Goal: Complete application form: Complete application form

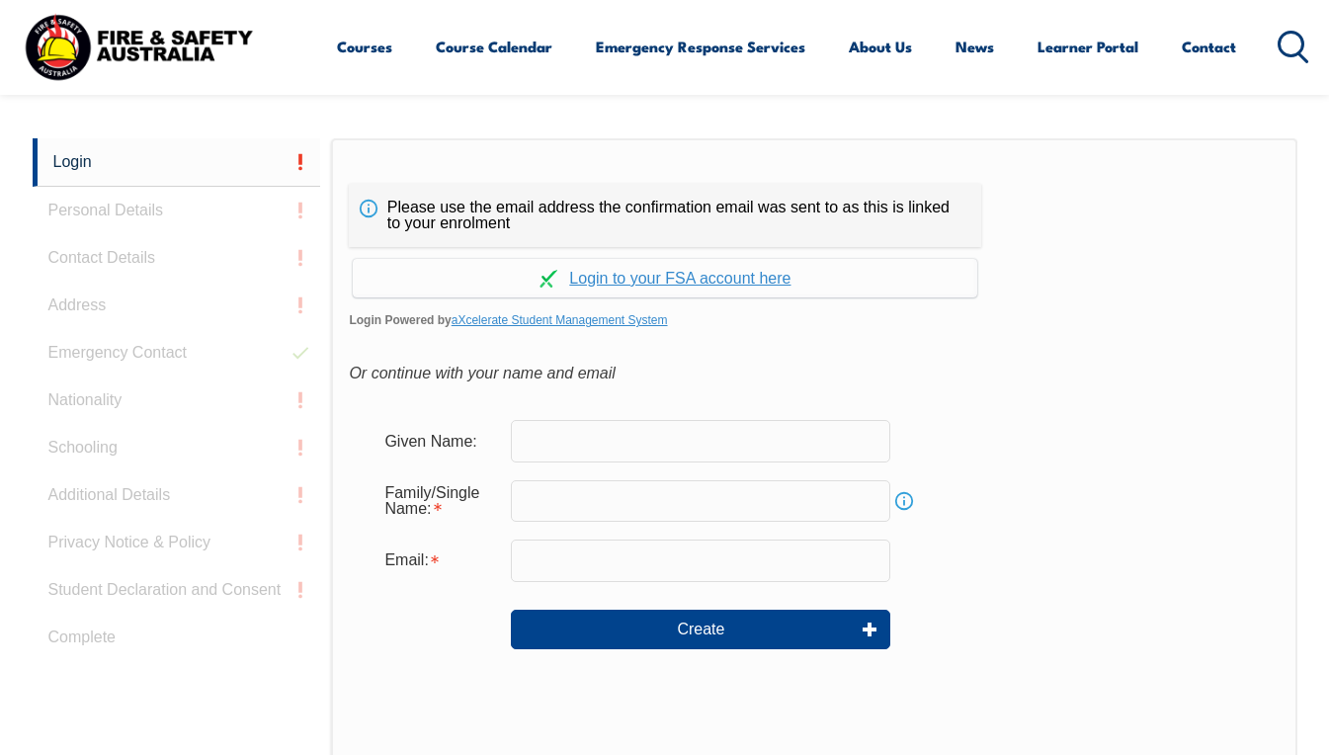
scroll to position [467, 0]
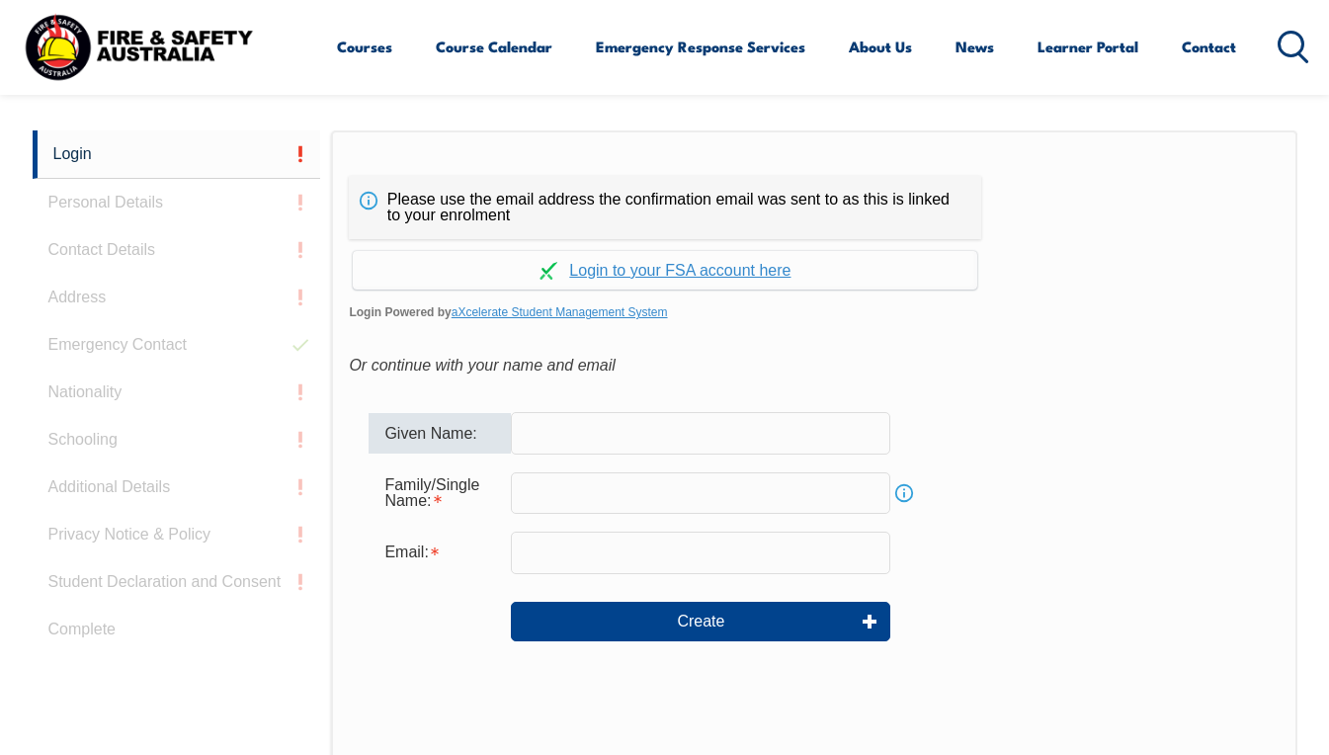
click at [568, 438] on input "text" at bounding box center [700, 433] width 379 height 42
type input "[PERSON_NAME]"
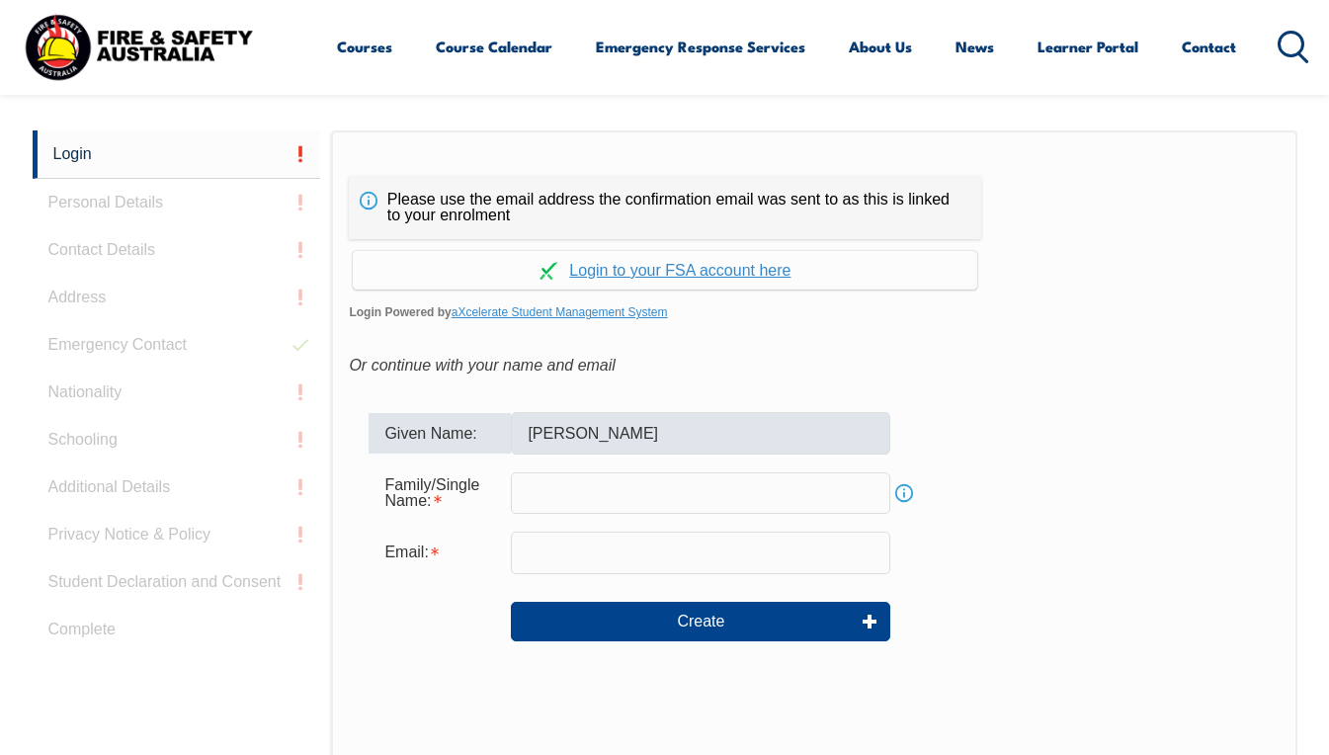
type input "[PERSON_NAME]"
type input "[PERSON_NAME][EMAIL_ADDRESS][DOMAIN_NAME]"
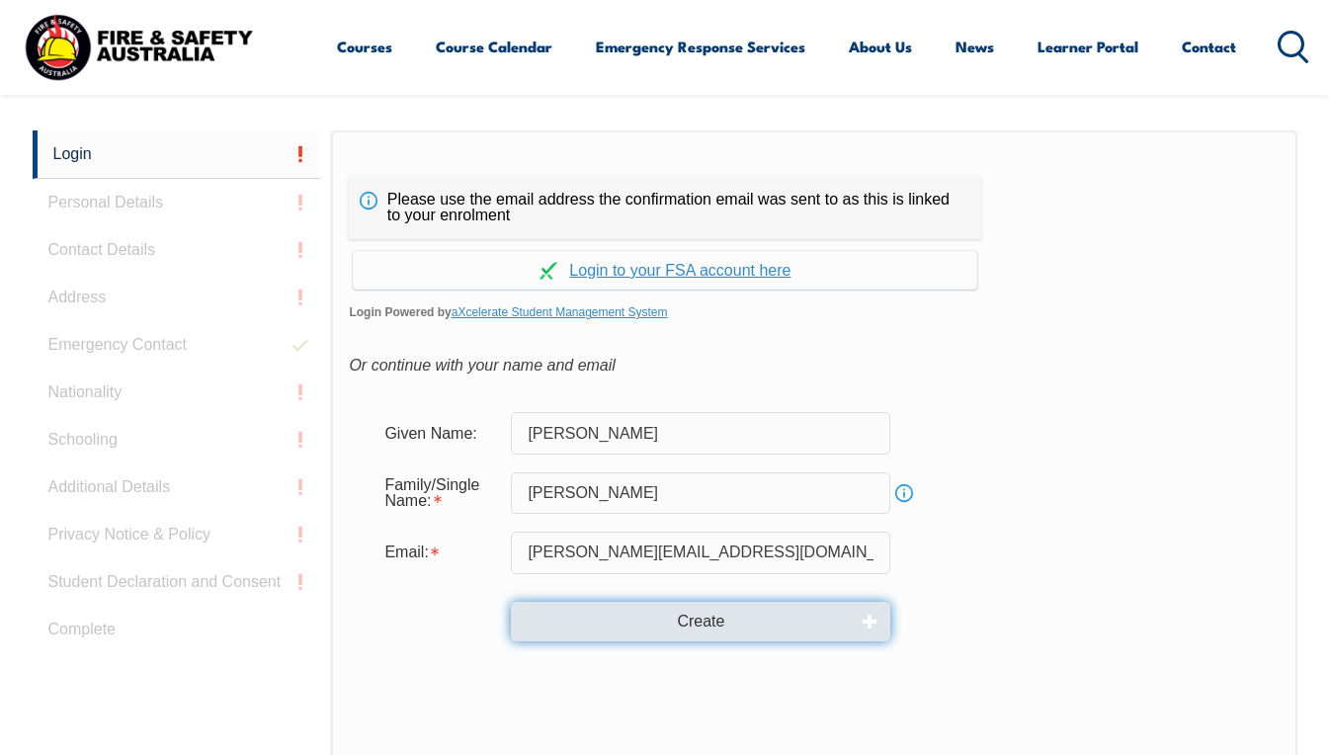
click at [702, 621] on button "Create" at bounding box center [700, 622] width 379 height 40
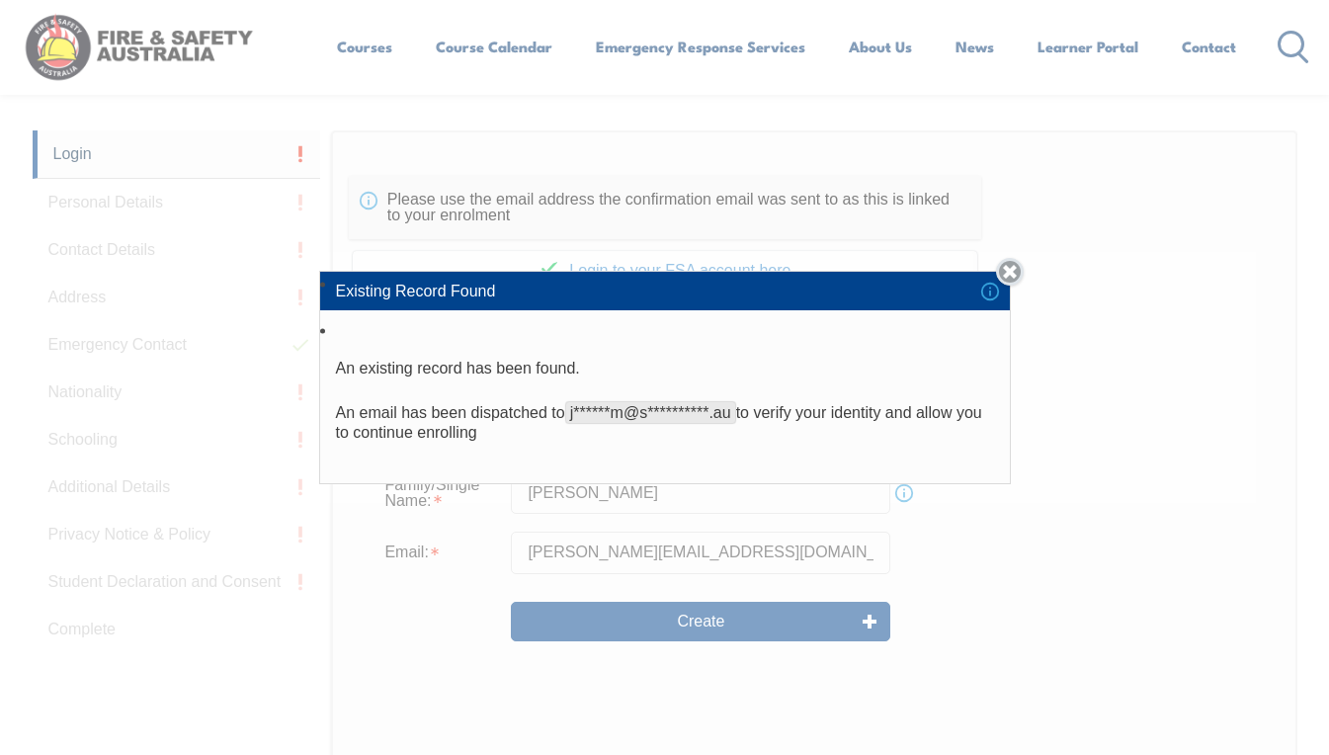
click at [1021, 268] on link "Close" at bounding box center [1010, 272] width 28 height 28
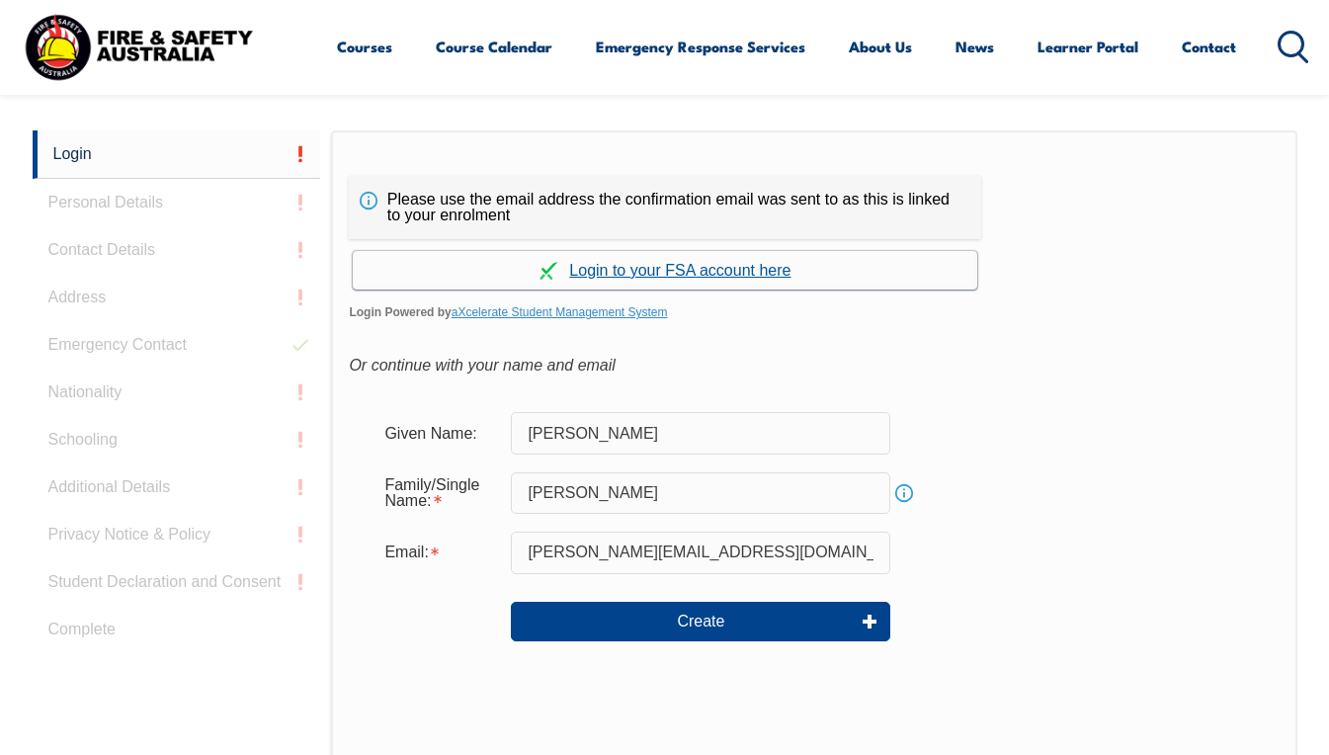
click at [739, 265] on link "Continue with aXcelerate" at bounding box center [665, 270] width 625 height 39
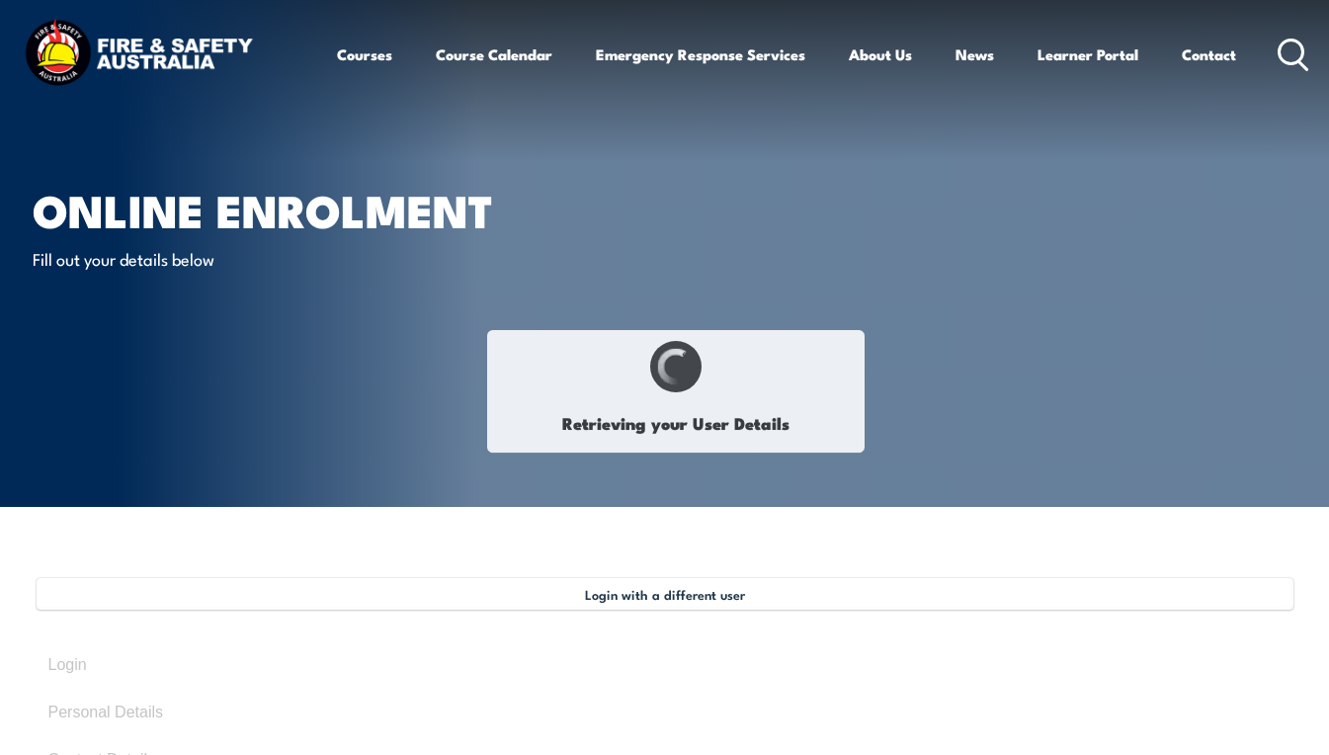
type input "[PERSON_NAME]"
type input "[DATE]"
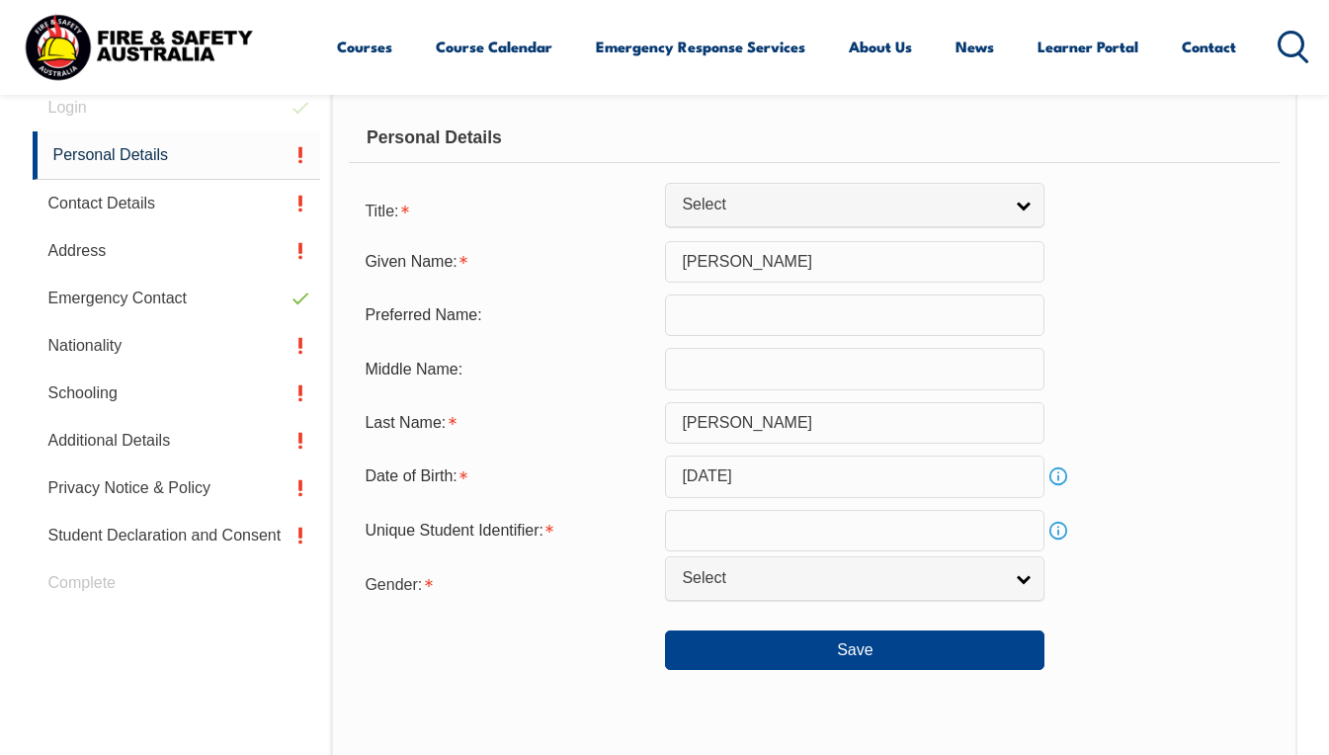
scroll to position [578, 0]
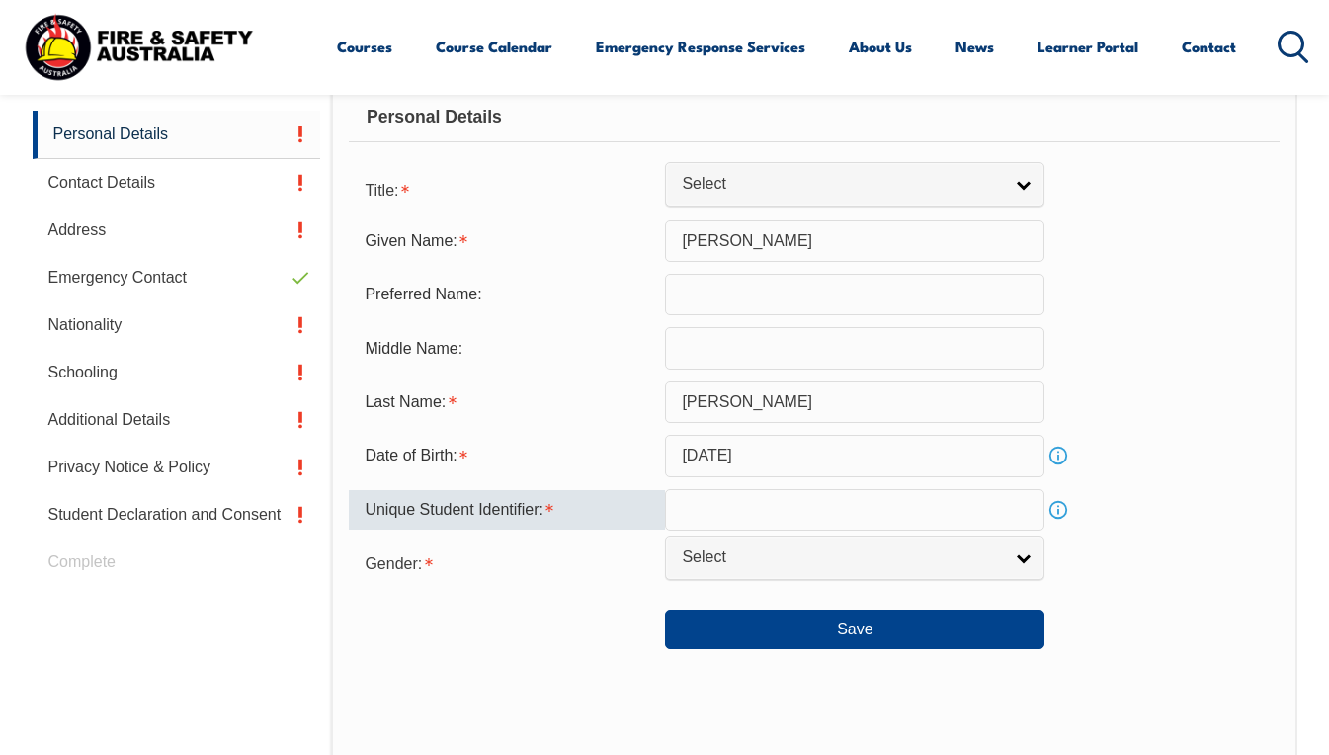
click at [950, 516] on input "text" at bounding box center [854, 510] width 379 height 42
click at [483, 641] on div "Save" at bounding box center [814, 621] width 930 height 55
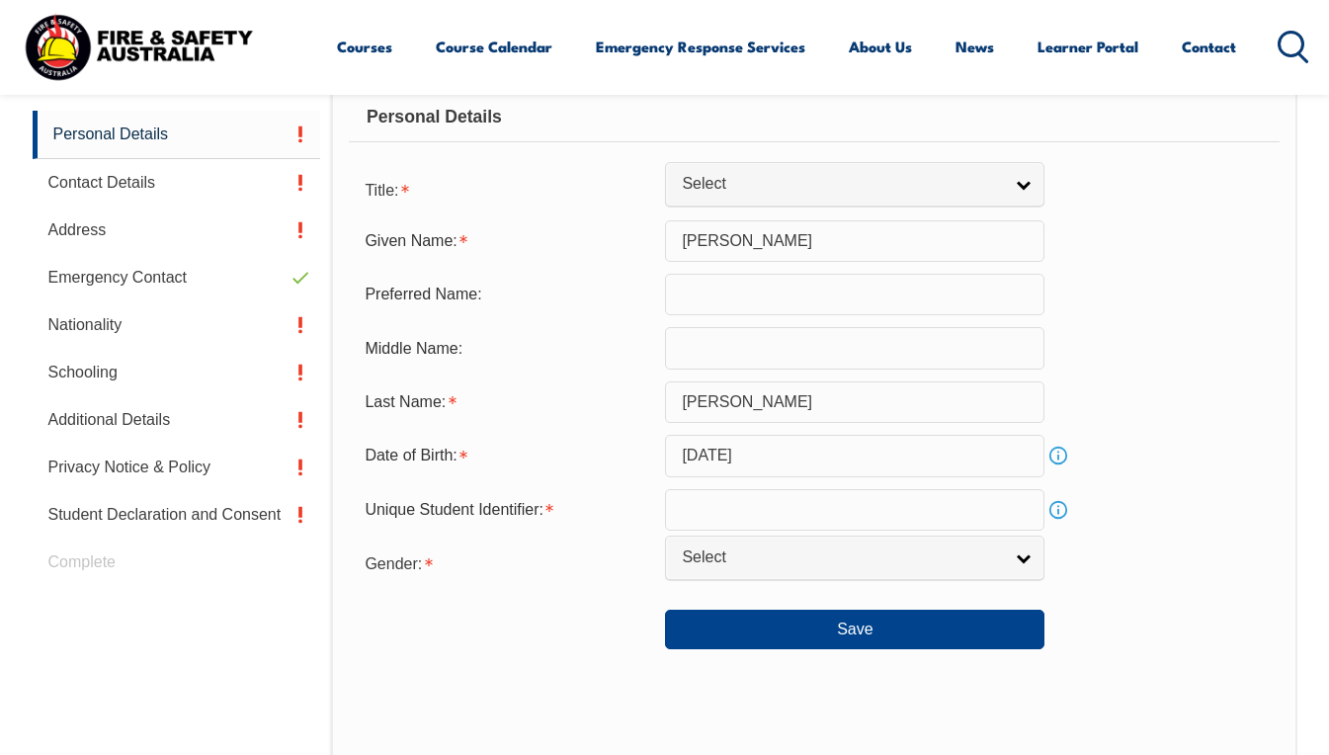
click at [1062, 511] on link "Info" at bounding box center [1058, 510] width 28 height 28
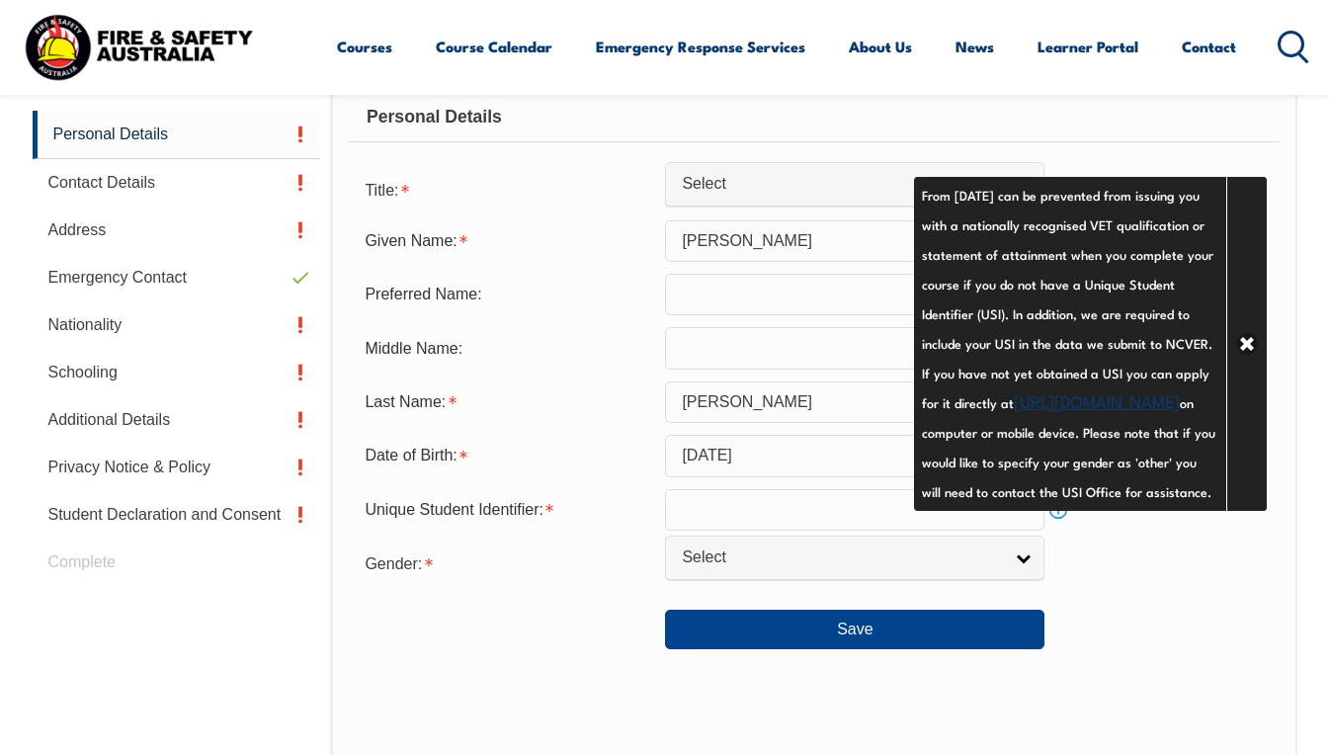
click at [1031, 412] on link "[URL][DOMAIN_NAME]" at bounding box center [1097, 400] width 166 height 24
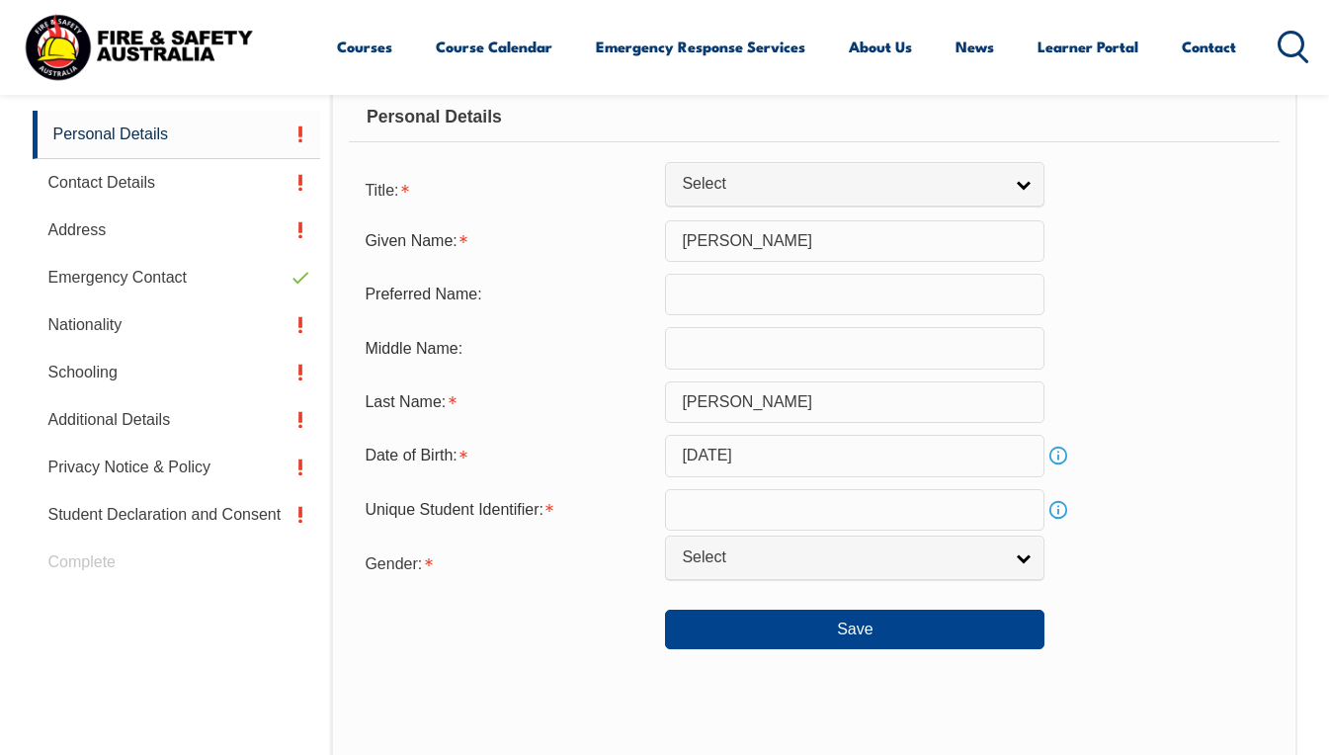
click at [711, 503] on input "text" at bounding box center [854, 510] width 379 height 42
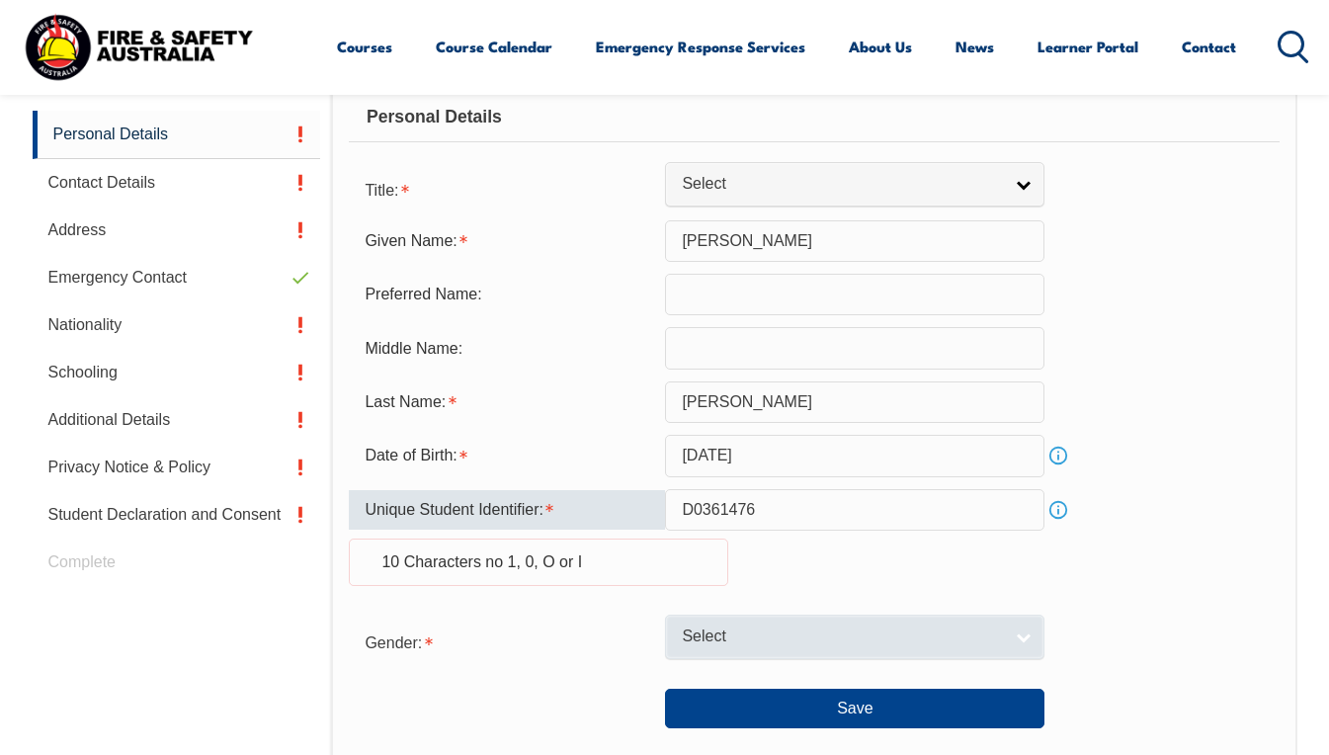
type input "D0361476"
click at [768, 637] on span "Select" at bounding box center [842, 636] width 320 height 21
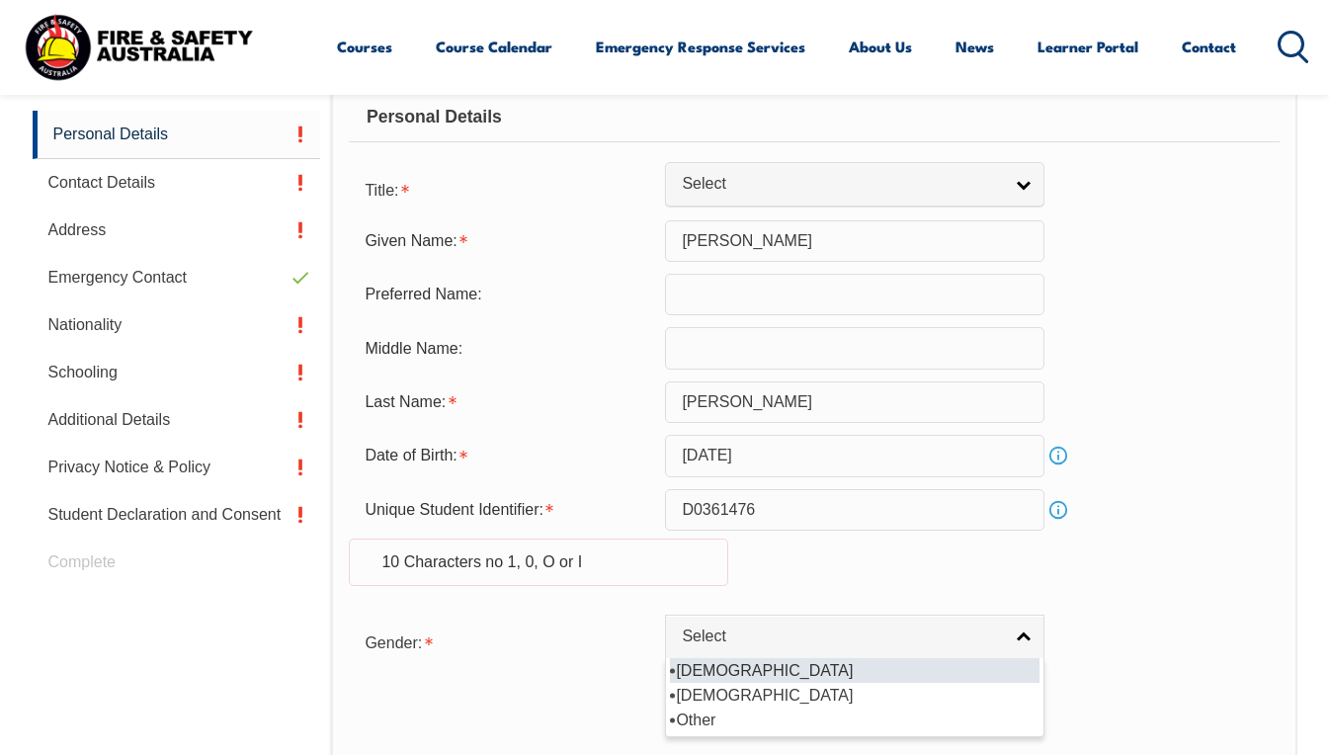
click at [722, 676] on li "[DEMOGRAPHIC_DATA]" at bounding box center [855, 670] width 370 height 25
select select "M"
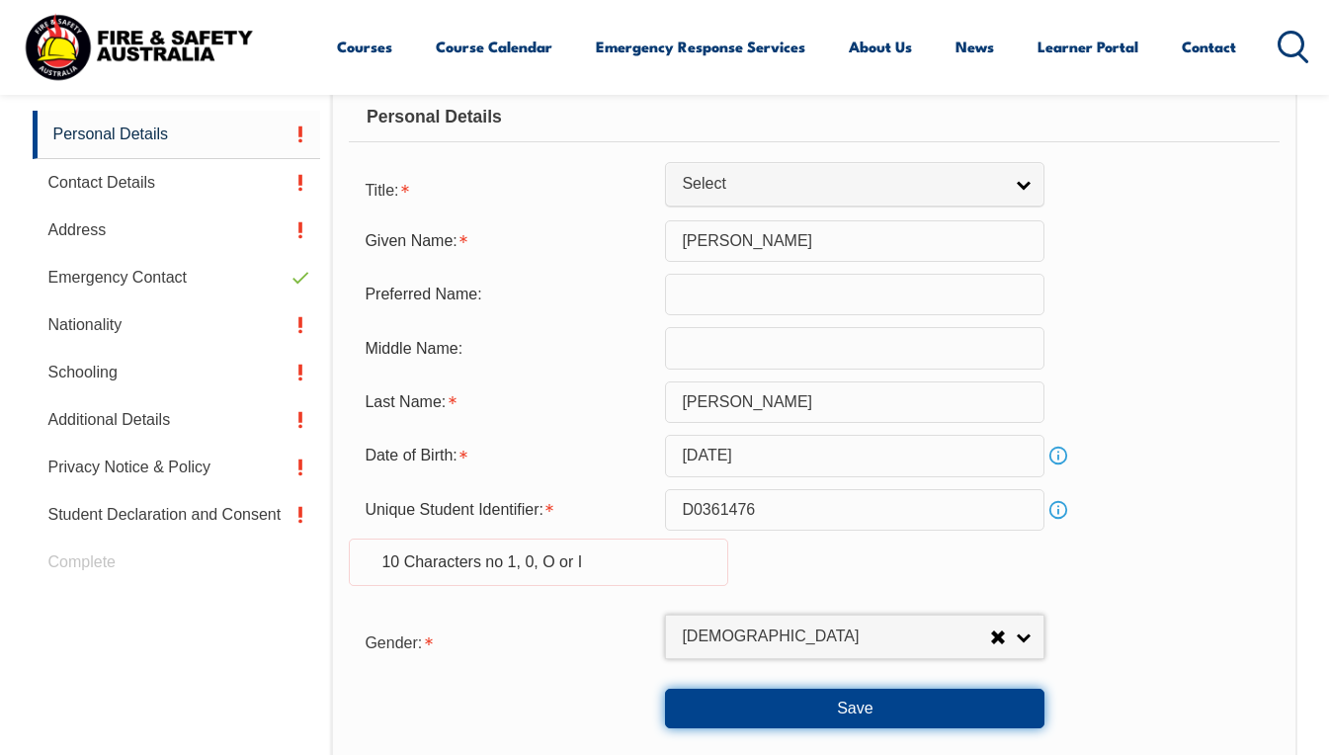
click at [822, 707] on button "Save" at bounding box center [854, 709] width 379 height 40
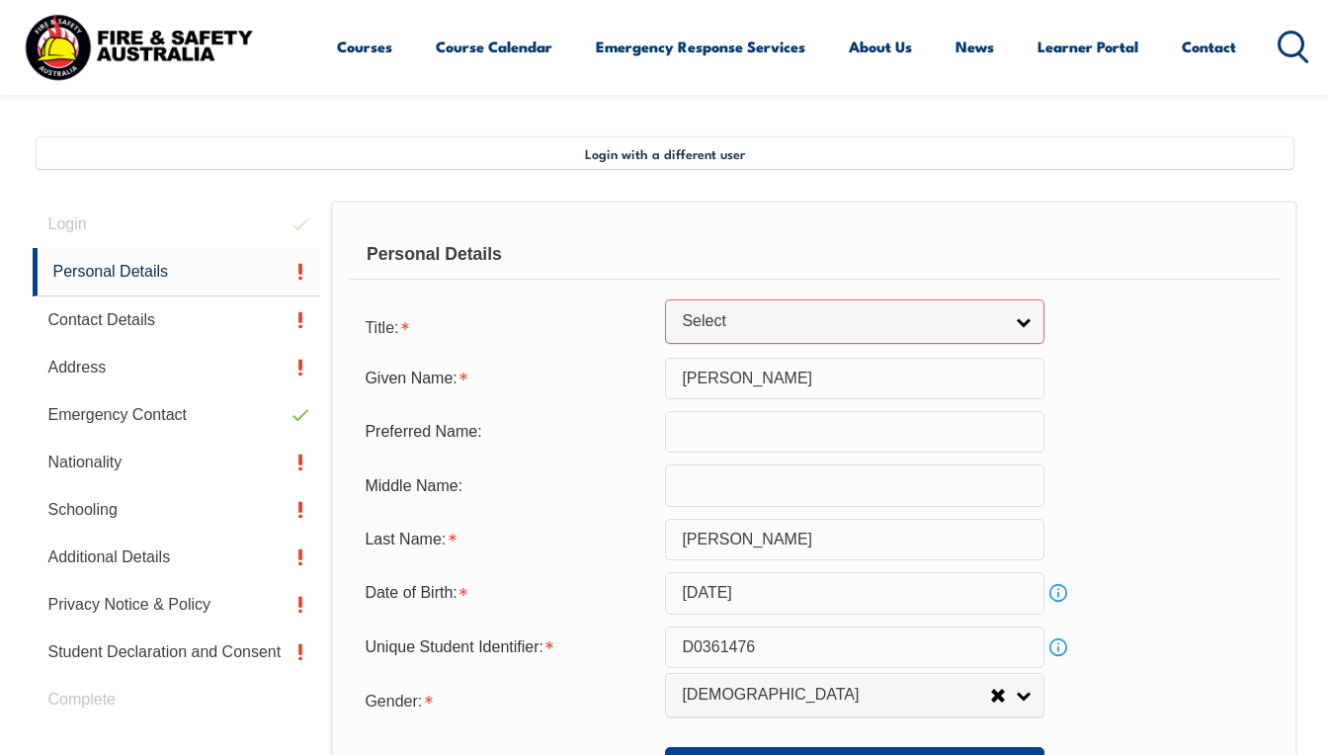
scroll to position [343, 0]
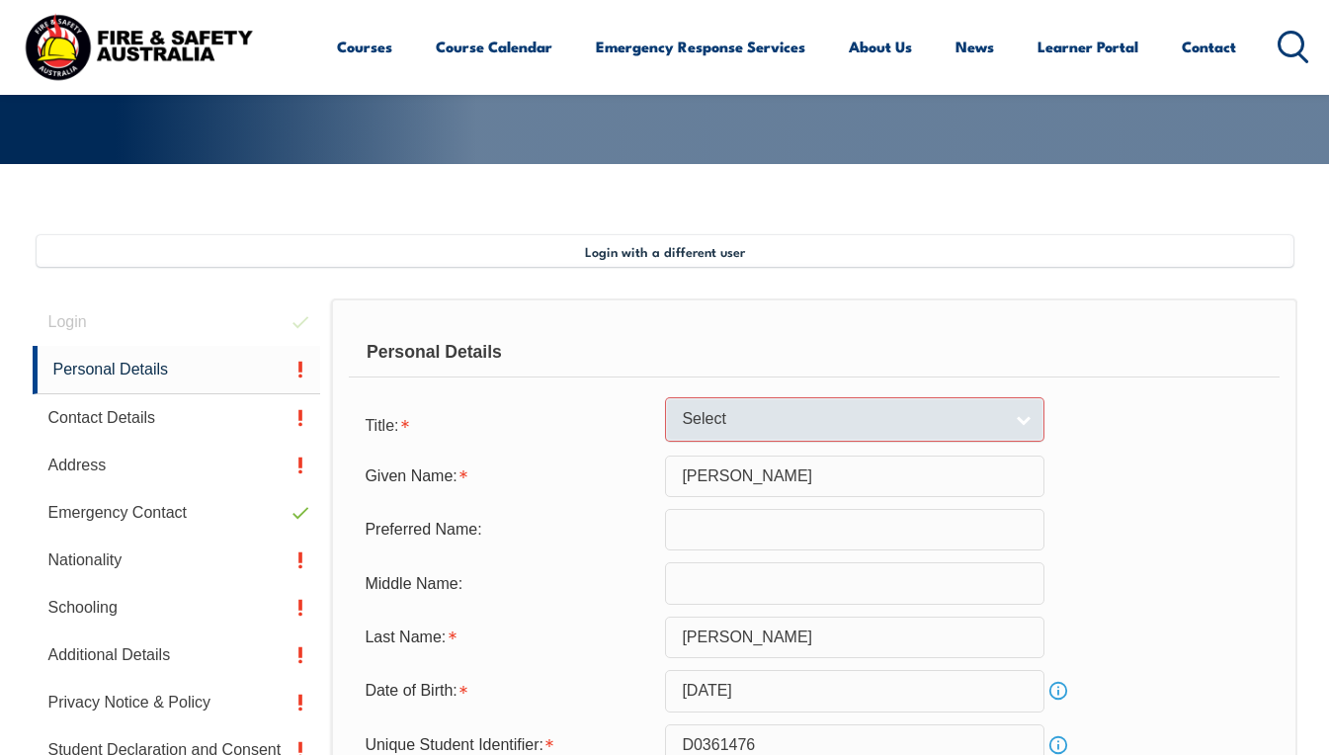
click at [979, 423] on span "Select" at bounding box center [842, 419] width 320 height 21
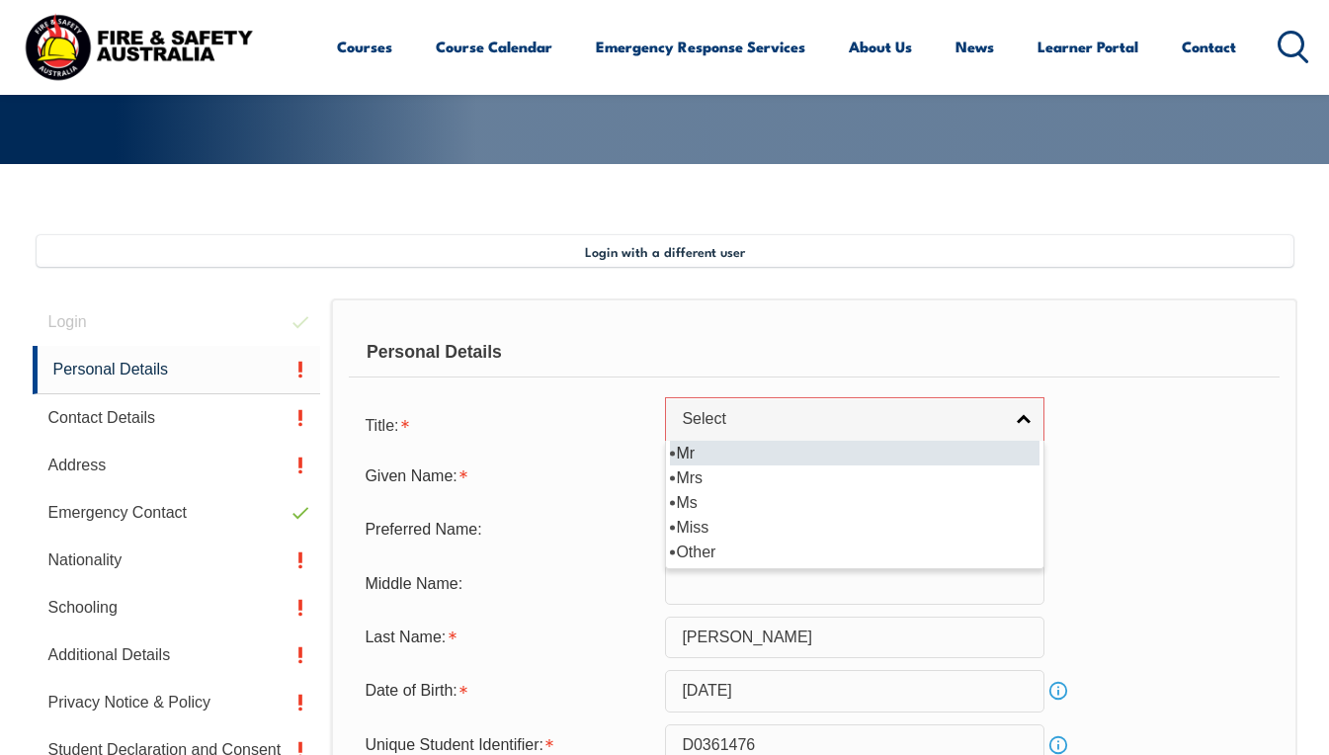
click at [701, 450] on li "Mr" at bounding box center [855, 453] width 370 height 25
select select "Mr"
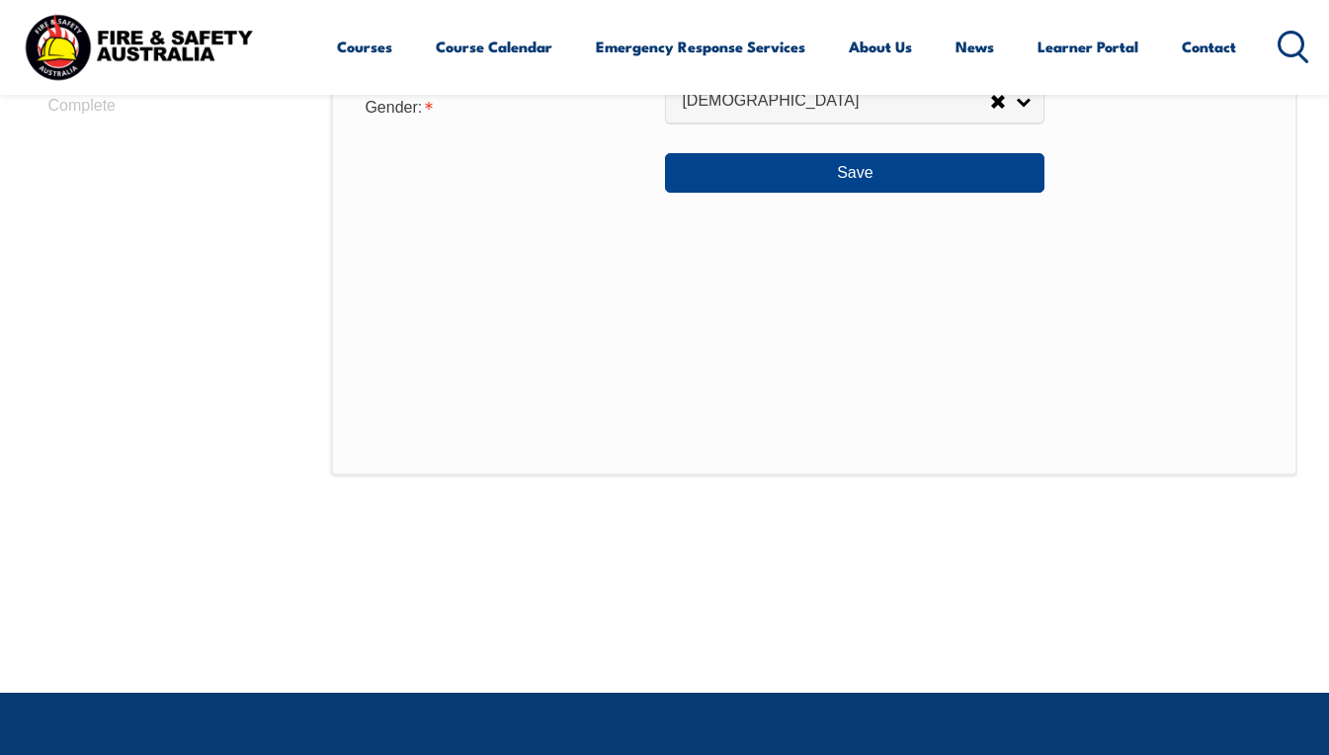
scroll to position [738, 0]
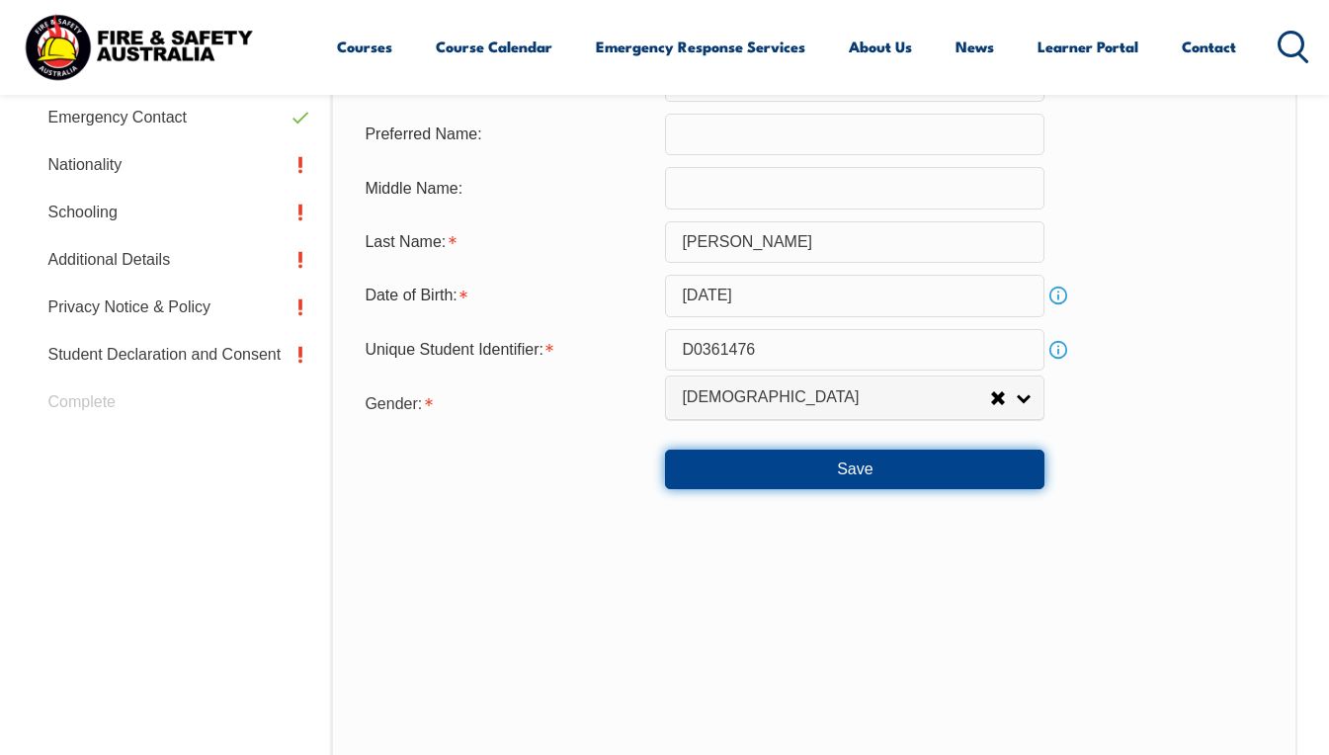
click at [864, 474] on button "Save" at bounding box center [854, 470] width 379 height 40
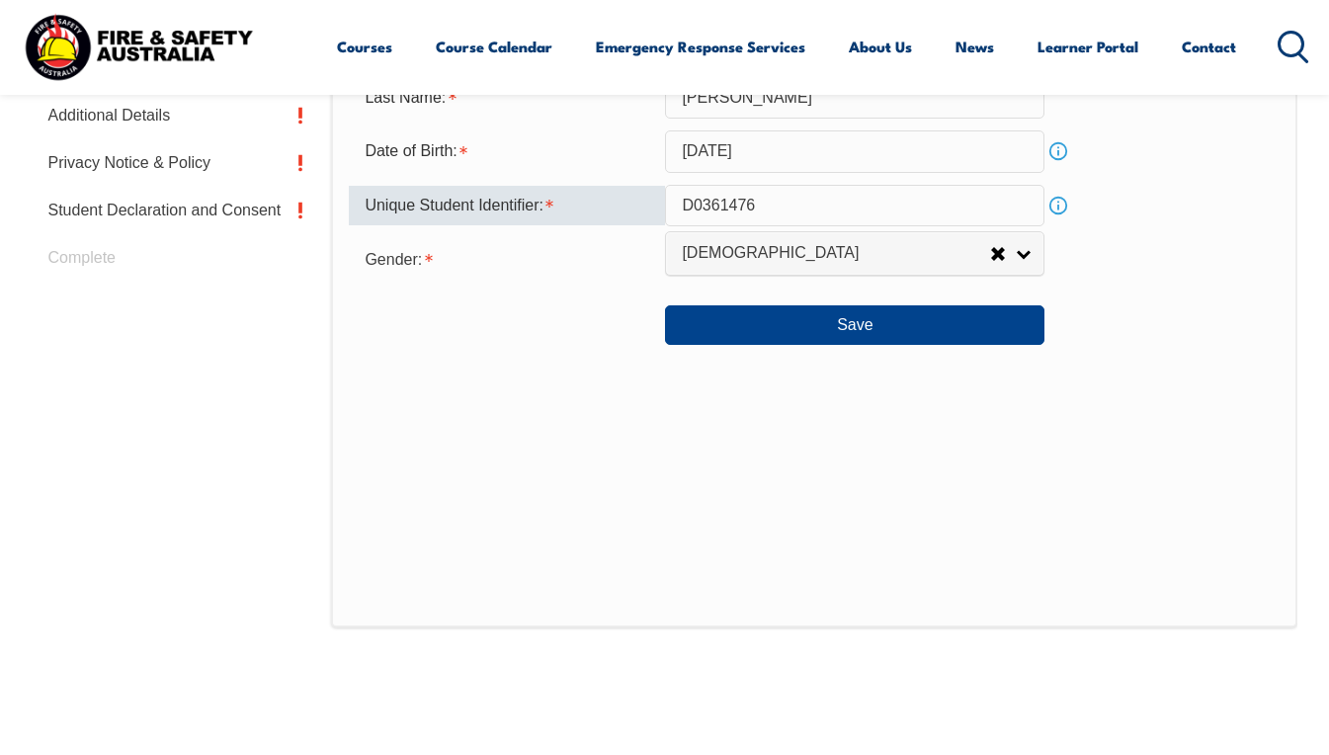
scroll to position [871, 0]
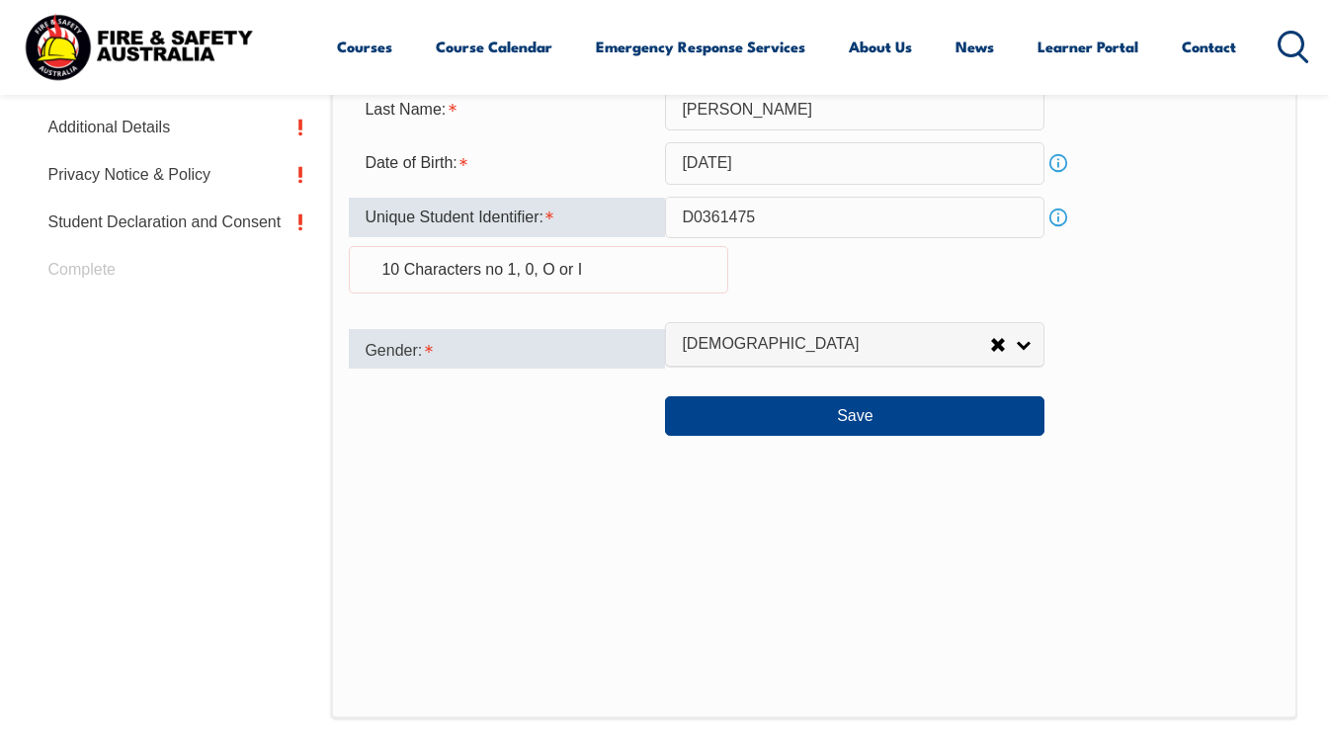
click at [649, 341] on div "Gender:" at bounding box center [507, 349] width 316 height 40
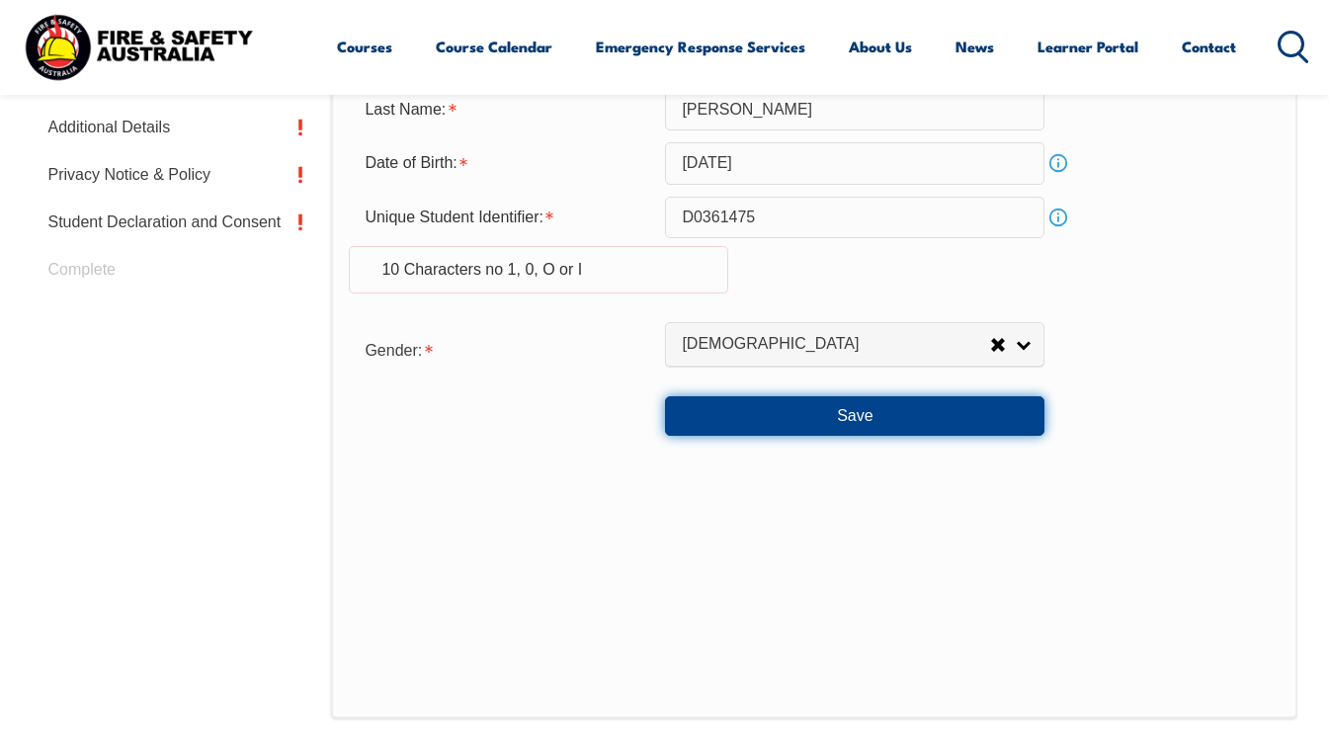
click at [730, 417] on button "Save" at bounding box center [854, 416] width 379 height 40
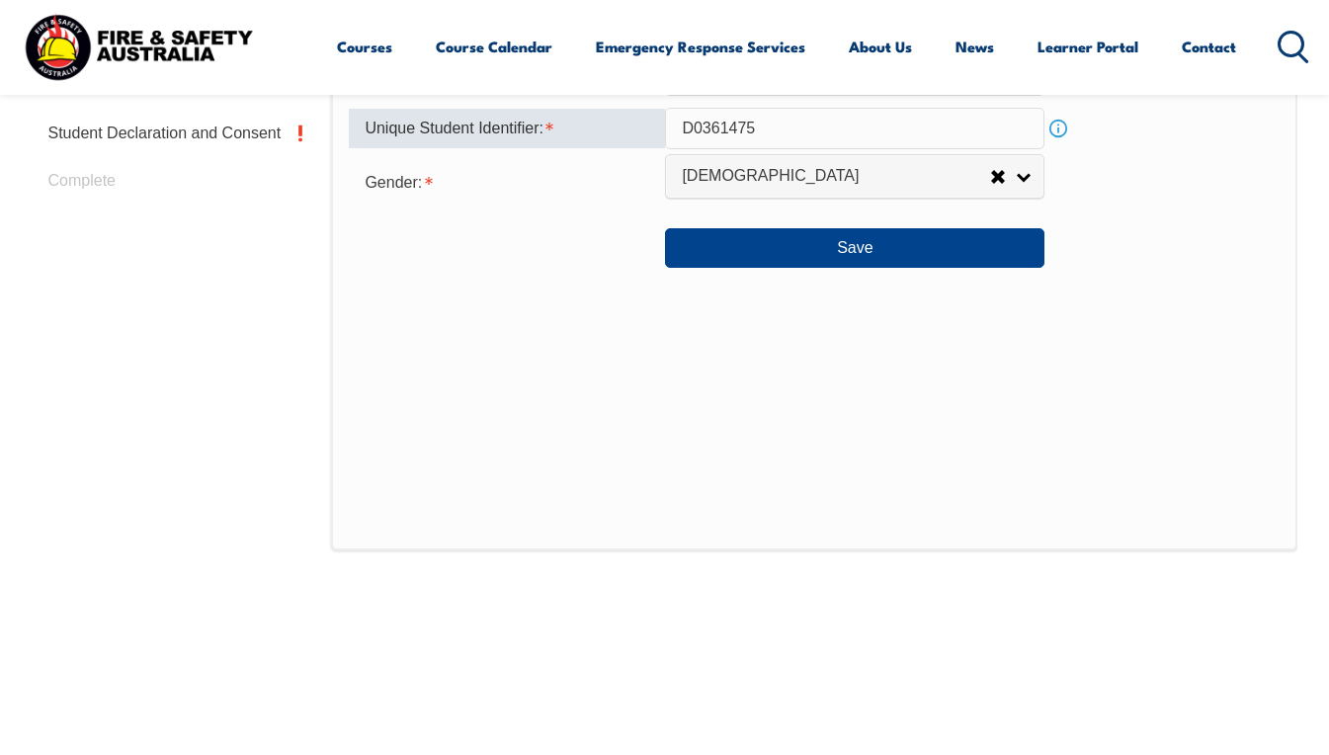
scroll to position [970, 0]
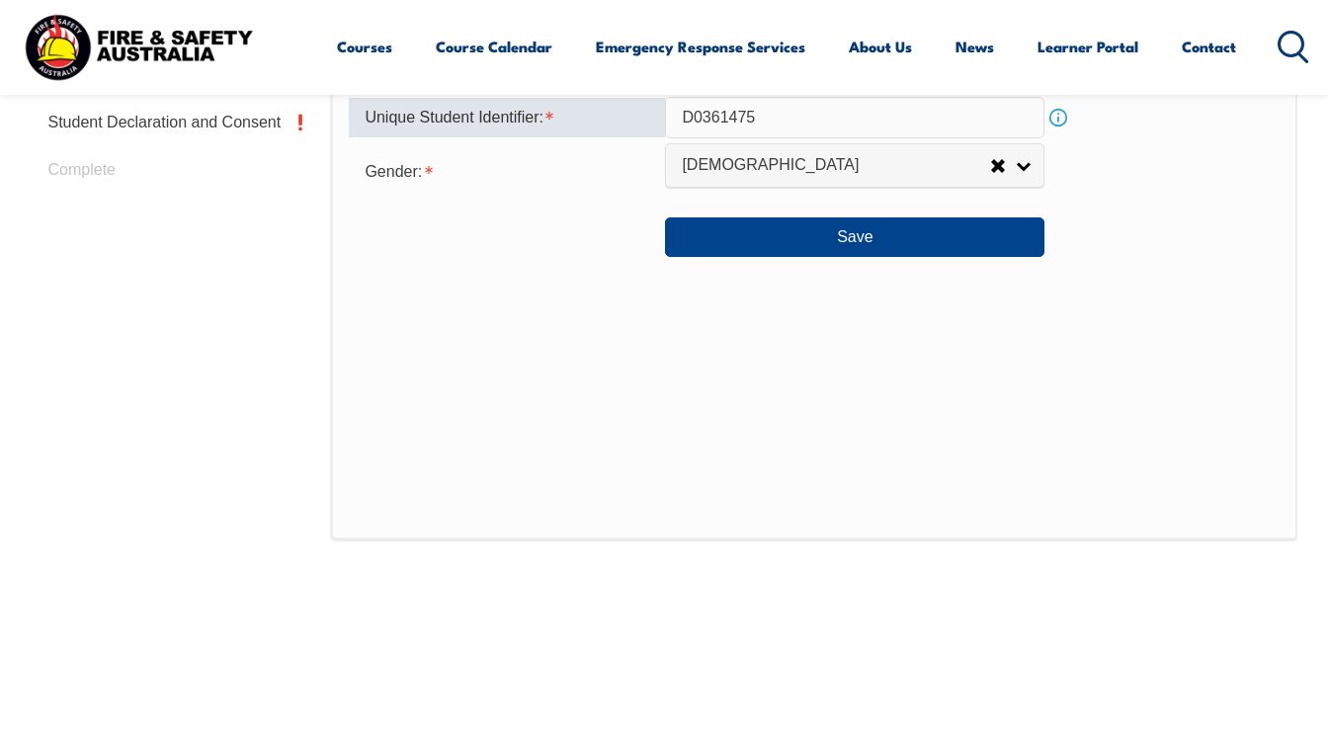
click at [692, 120] on input "D0361475" at bounding box center [854, 118] width 379 height 42
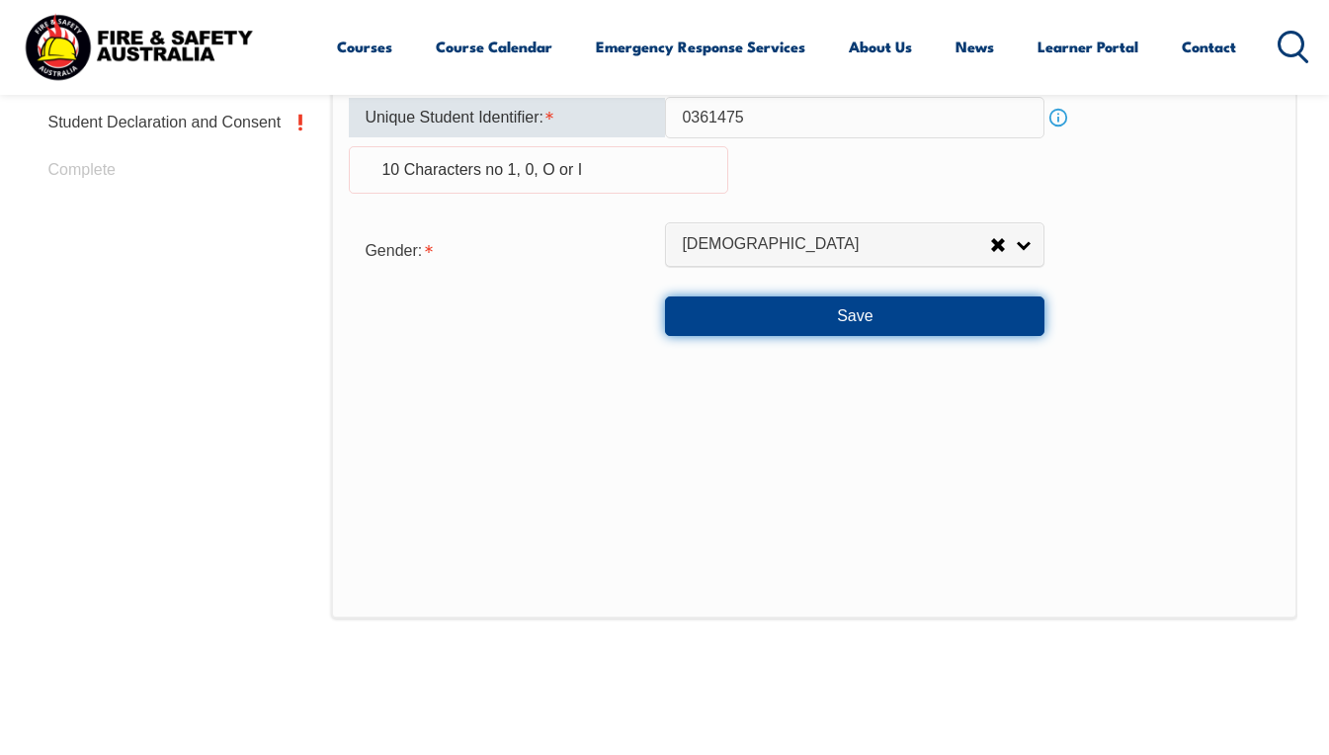
click at [872, 317] on button "Save" at bounding box center [854, 316] width 379 height 40
click at [846, 320] on button "Save" at bounding box center [854, 316] width 379 height 40
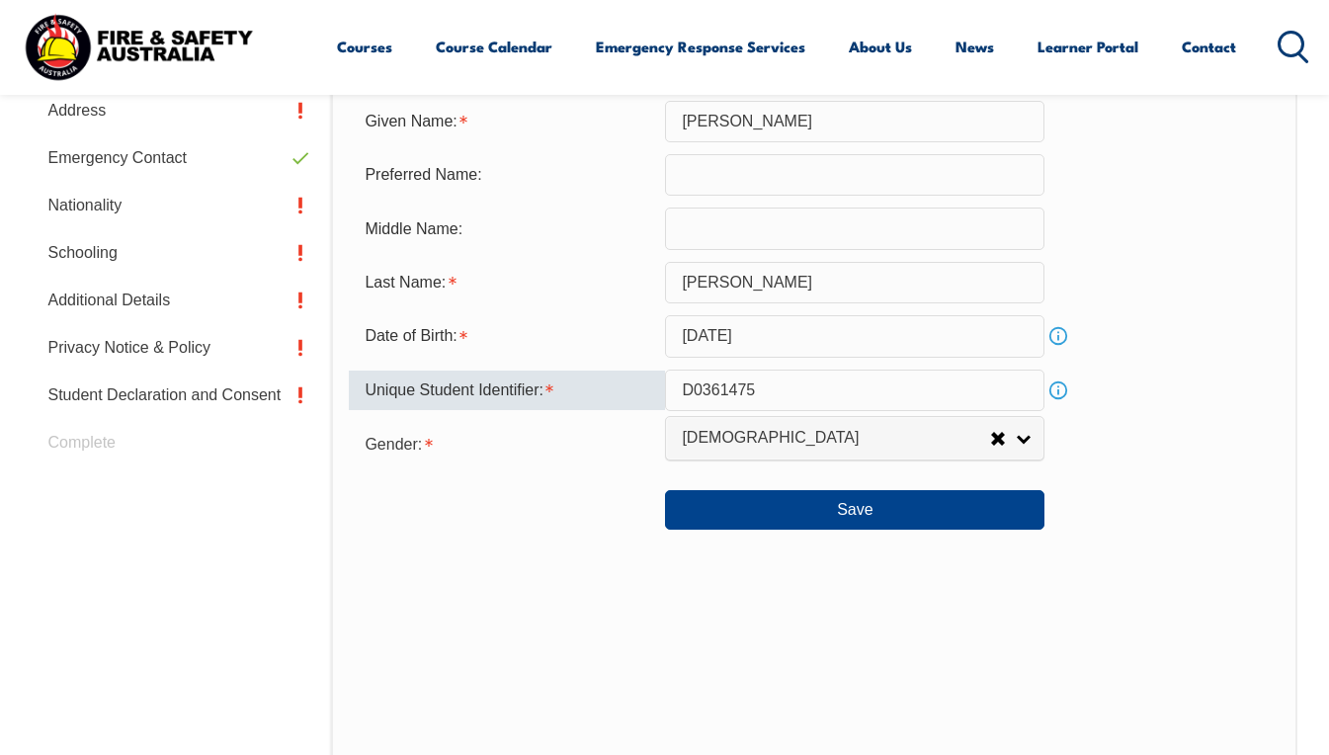
scroll to position [674, 0]
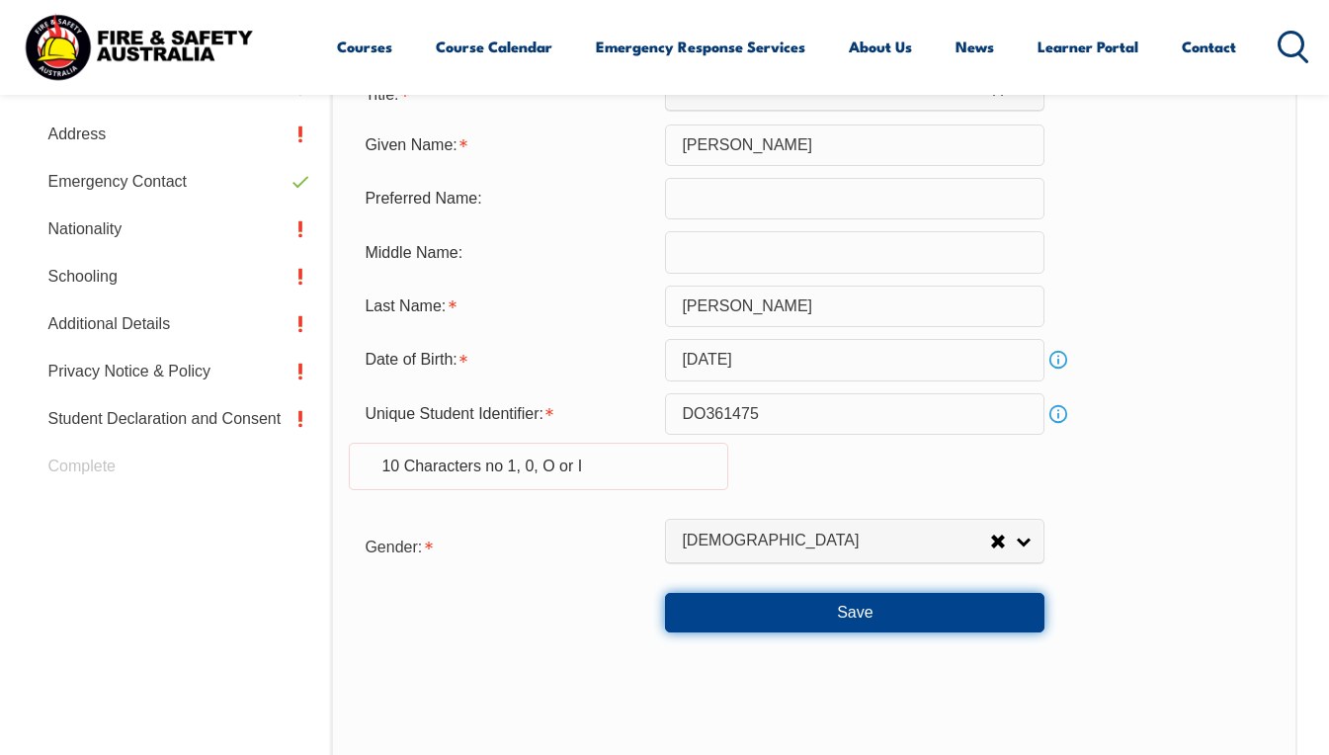
click at [843, 615] on button "Save" at bounding box center [854, 613] width 379 height 40
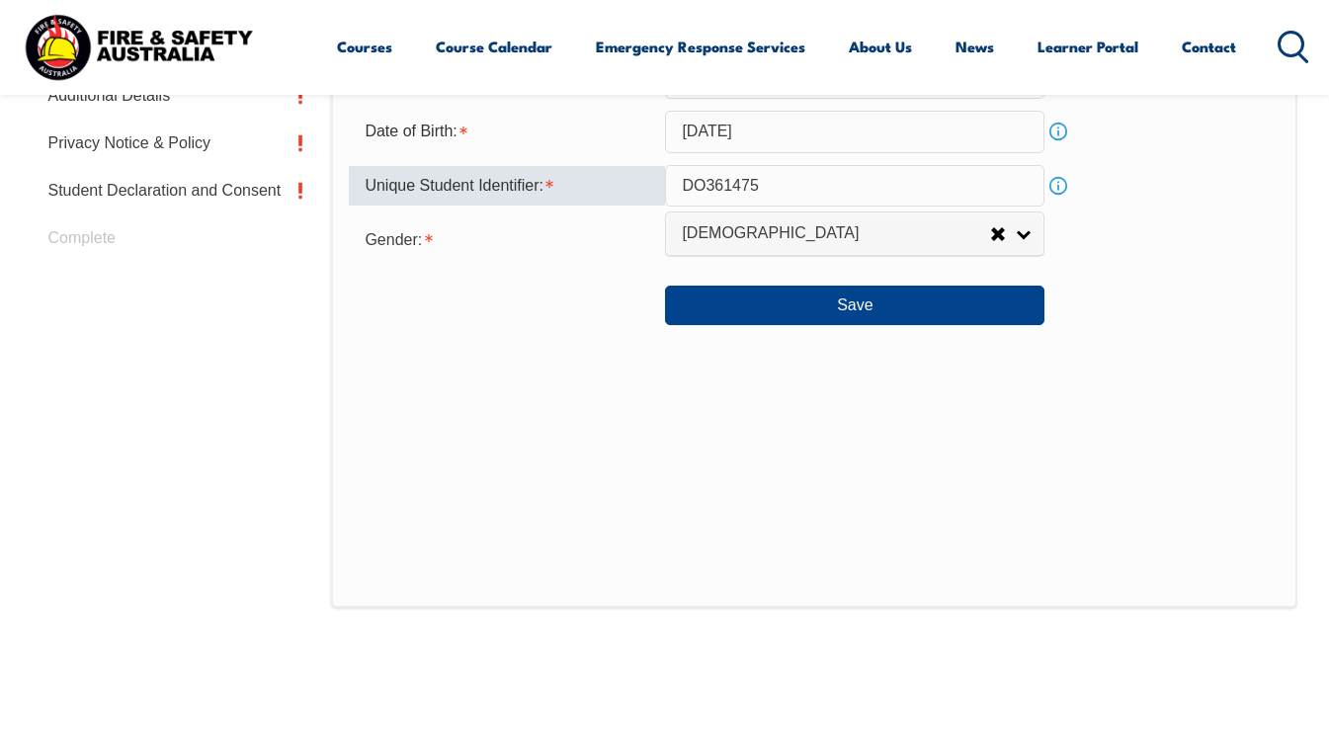
scroll to position [970, 0]
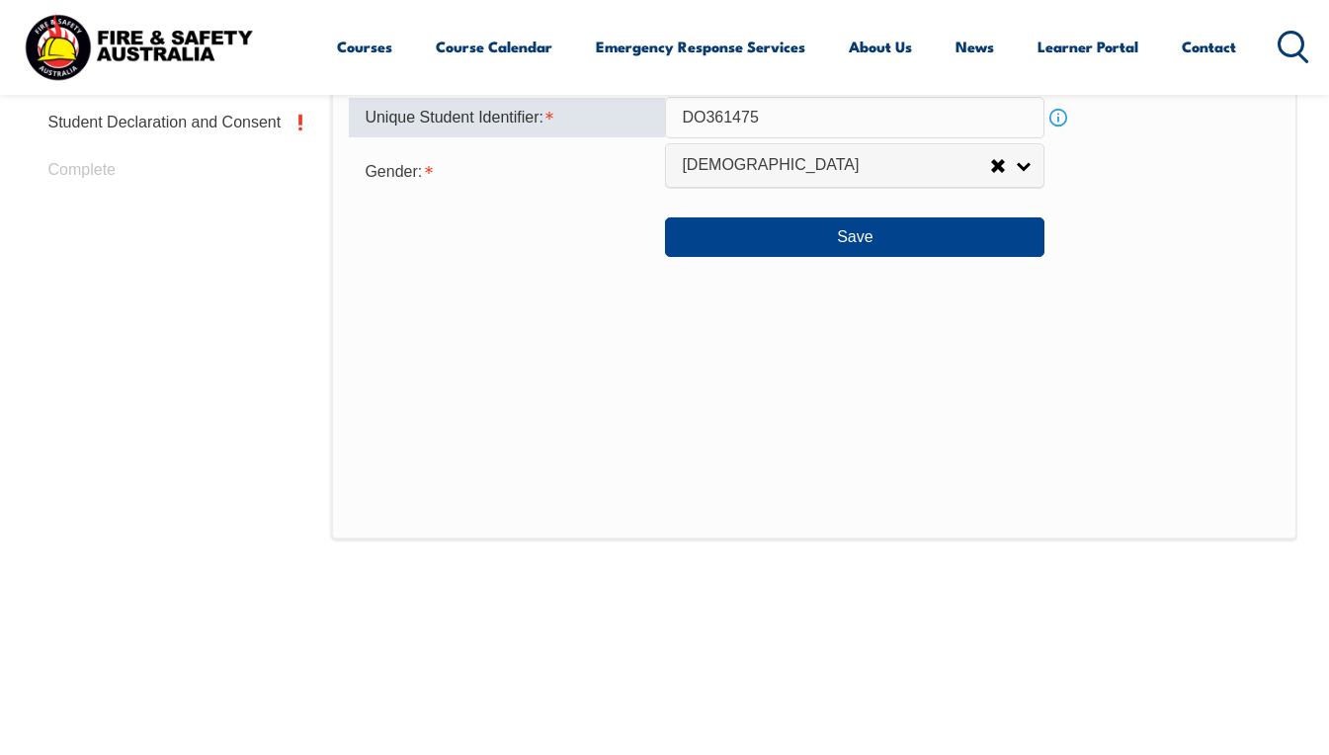
drag, startPoint x: 781, startPoint y: 113, endPoint x: 618, endPoint y: 109, distance: 163.1
click at [618, 109] on div "Unique Student Identifier: DO361475 Info" at bounding box center [814, 118] width 930 height 42
click at [1054, 123] on link "Info" at bounding box center [1058, 118] width 28 height 28
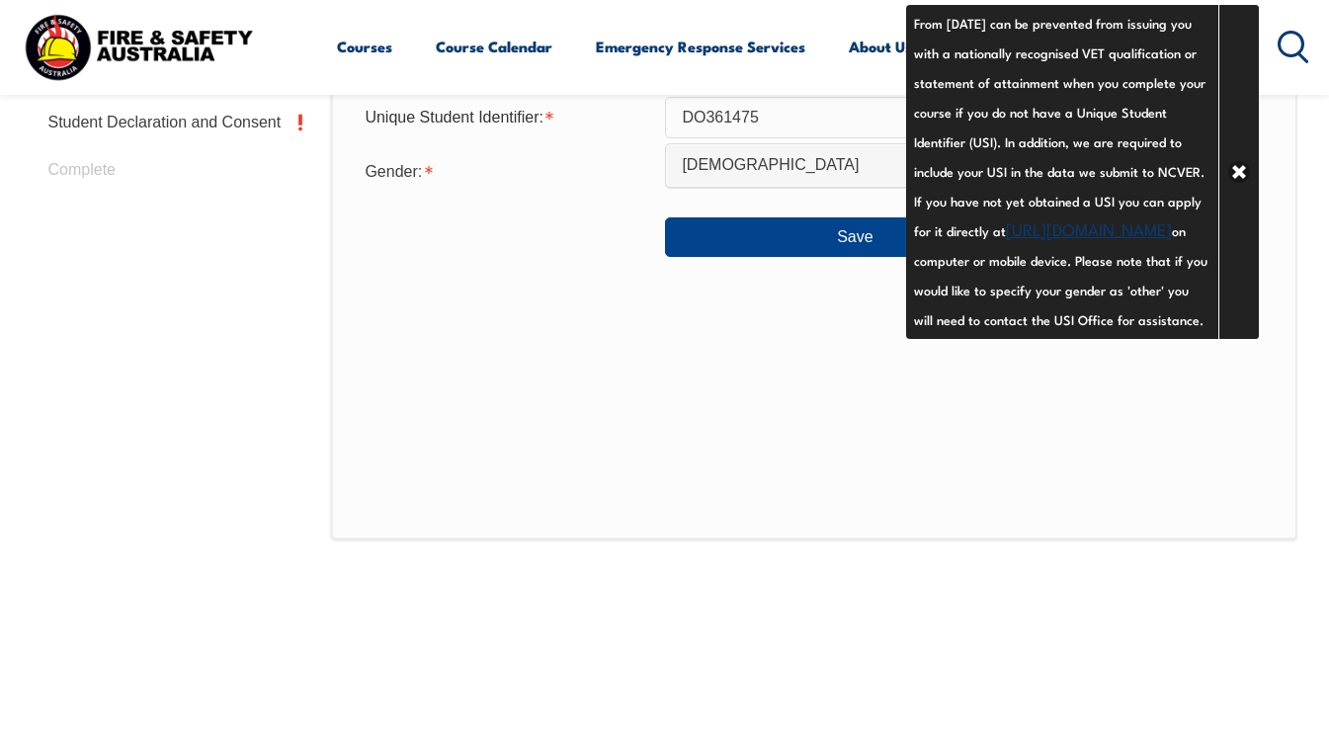
click at [542, 286] on div "Personal Details Title: Mr Mrs Ms Miss Other Mr Given Name: Jeffrey Preferred N…" at bounding box center [813, 105] width 965 height 869
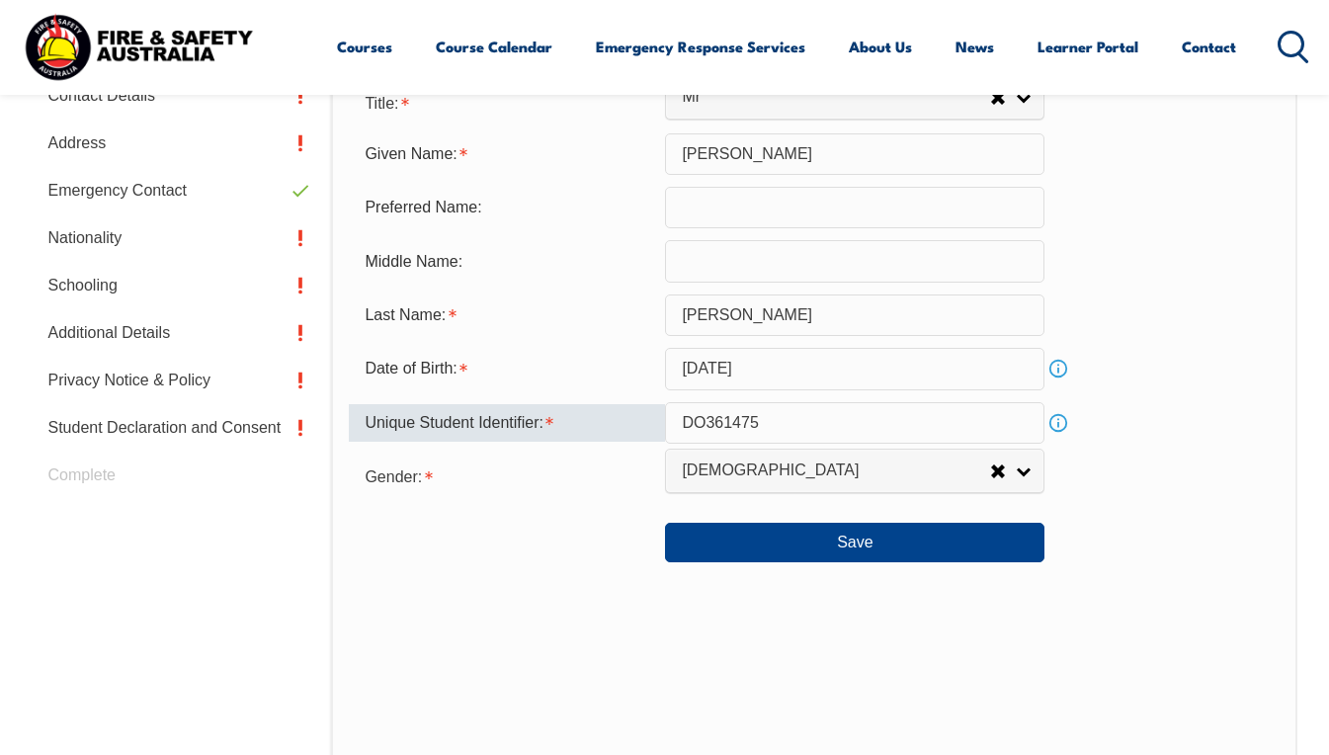
scroll to position [791, 0]
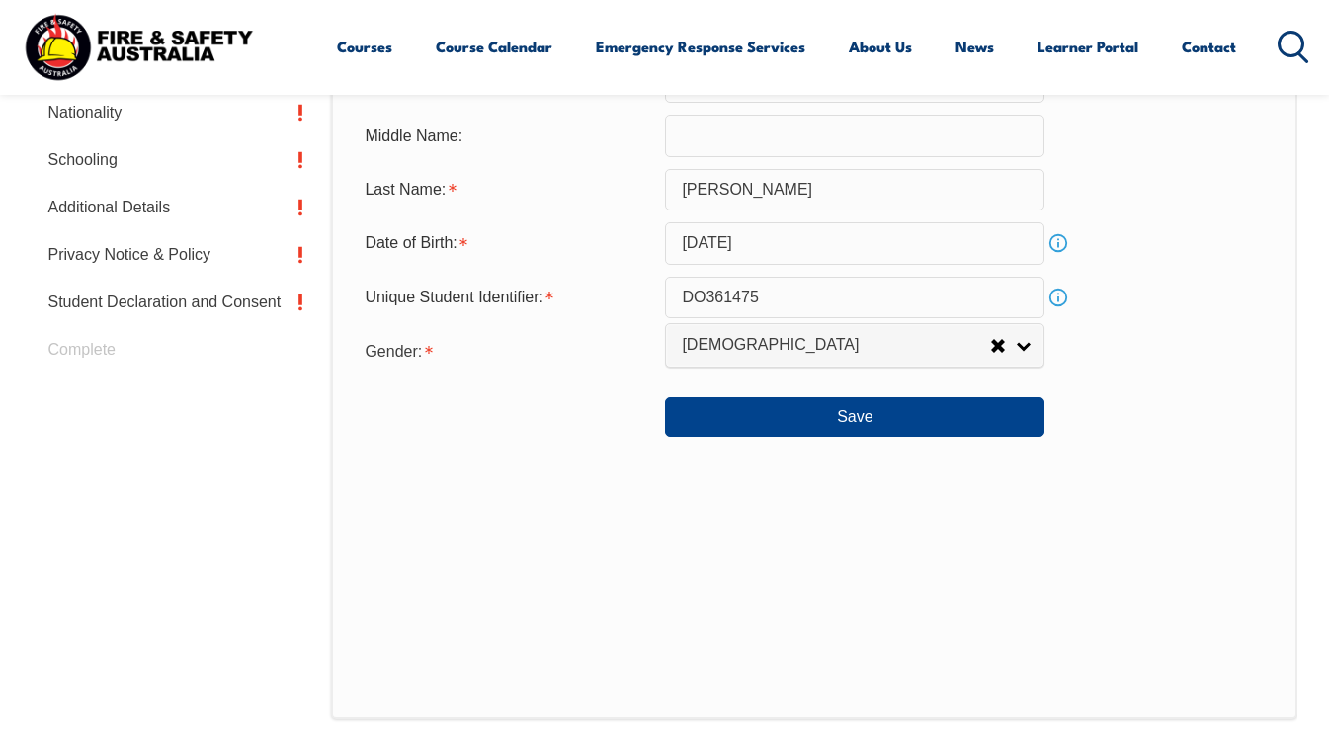
click at [1058, 297] on link "Info" at bounding box center [1058, 298] width 28 height 28
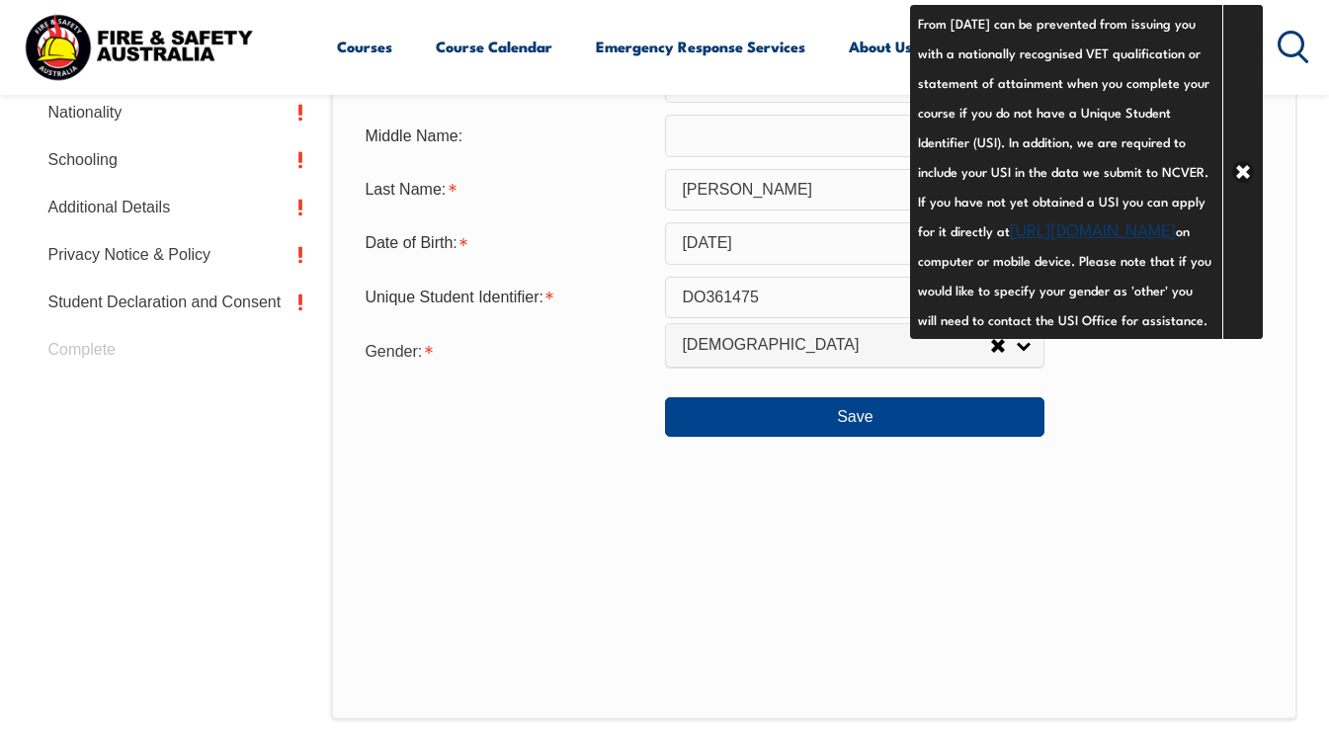
click at [1010, 240] on link "[URL][DOMAIN_NAME]" at bounding box center [1093, 228] width 166 height 24
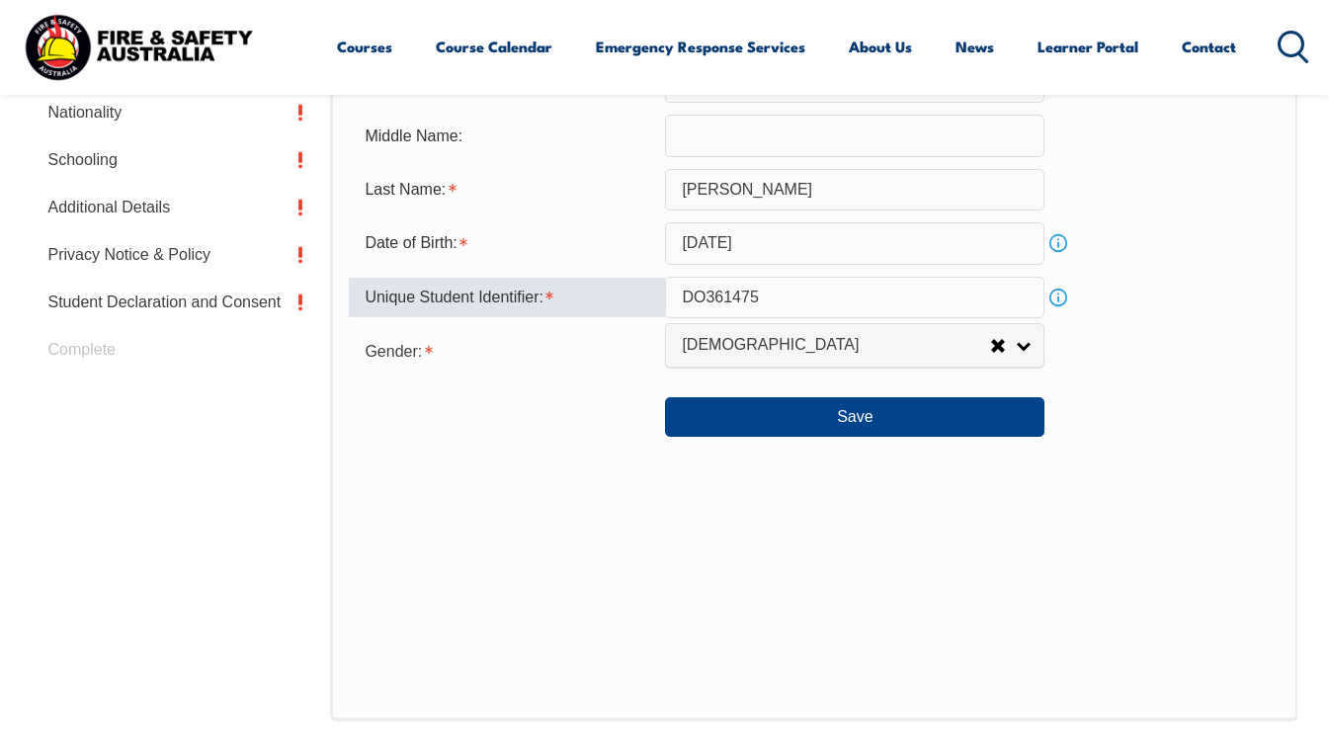
drag, startPoint x: 694, startPoint y: 298, endPoint x: 826, endPoint y: 296, distance: 132.4
click at [826, 296] on input "DO361475" at bounding box center [854, 298] width 379 height 42
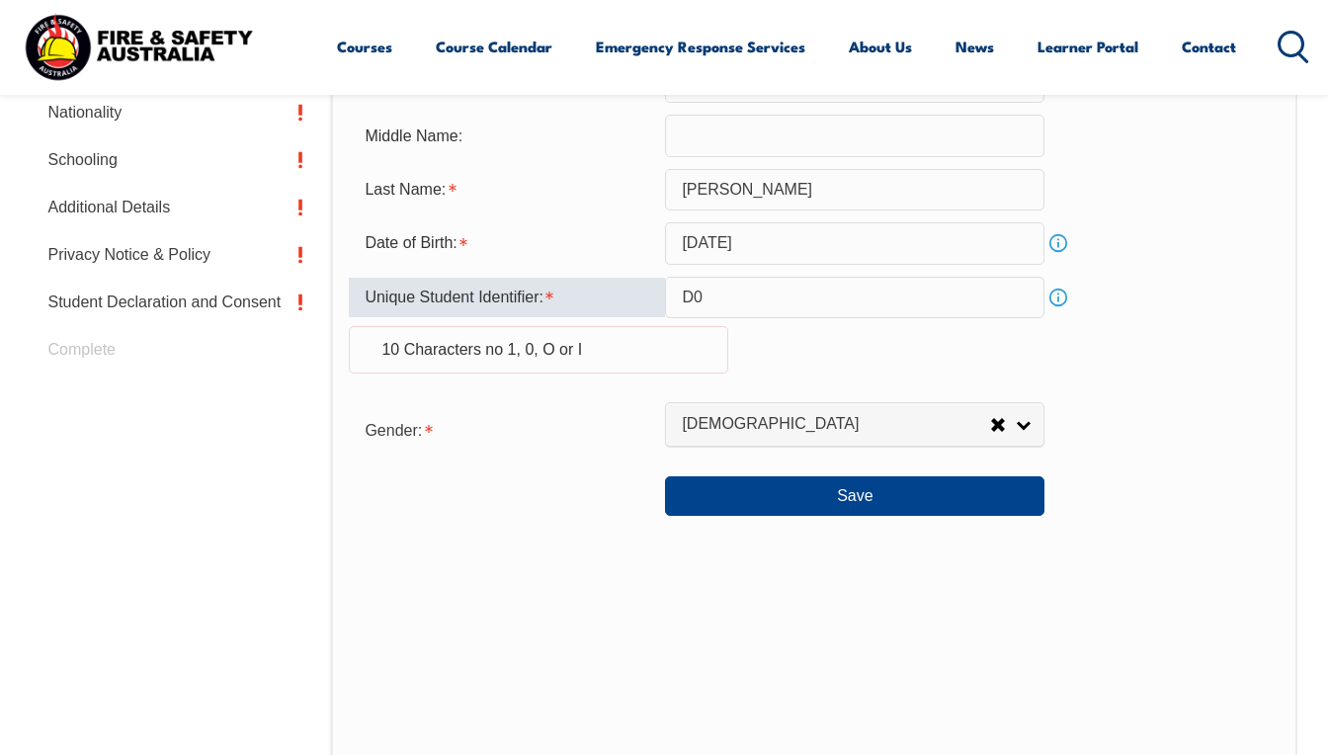
type input "D"
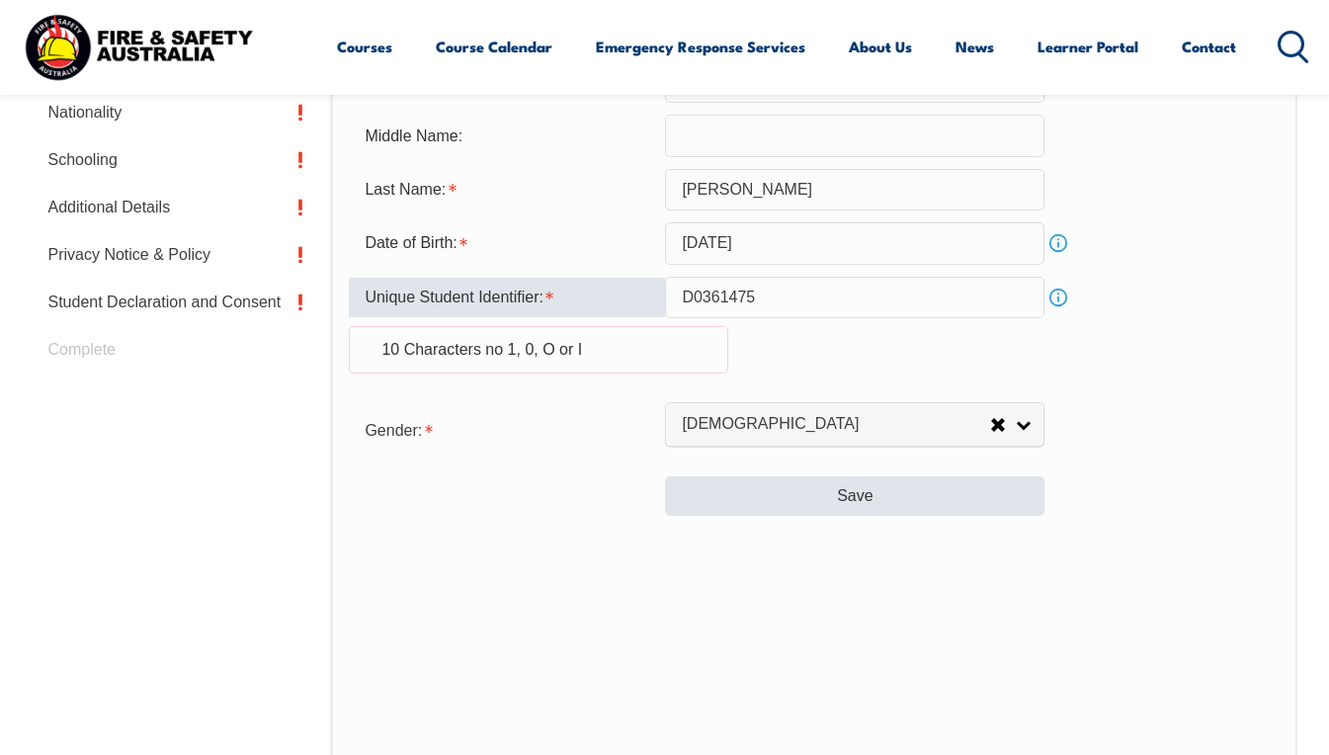
type input "D0361475"
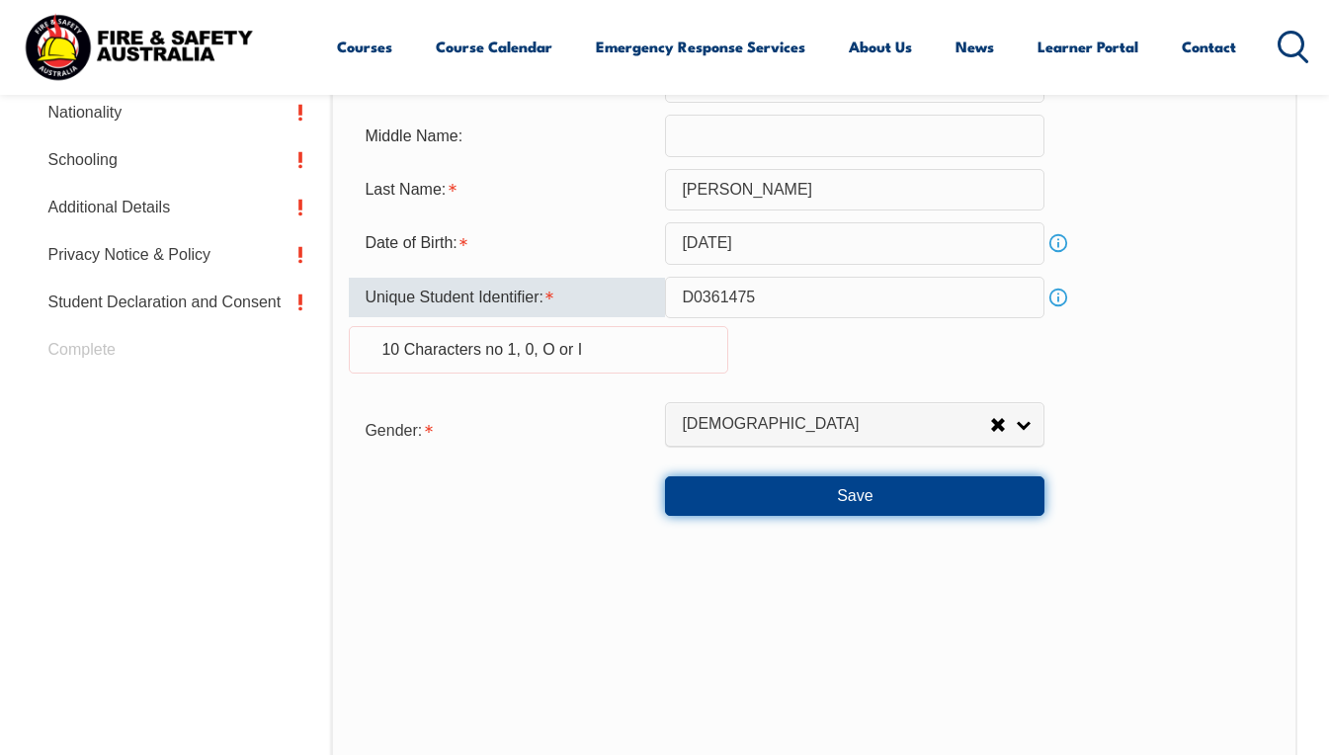
click at [862, 498] on button "Save" at bounding box center [854, 496] width 379 height 40
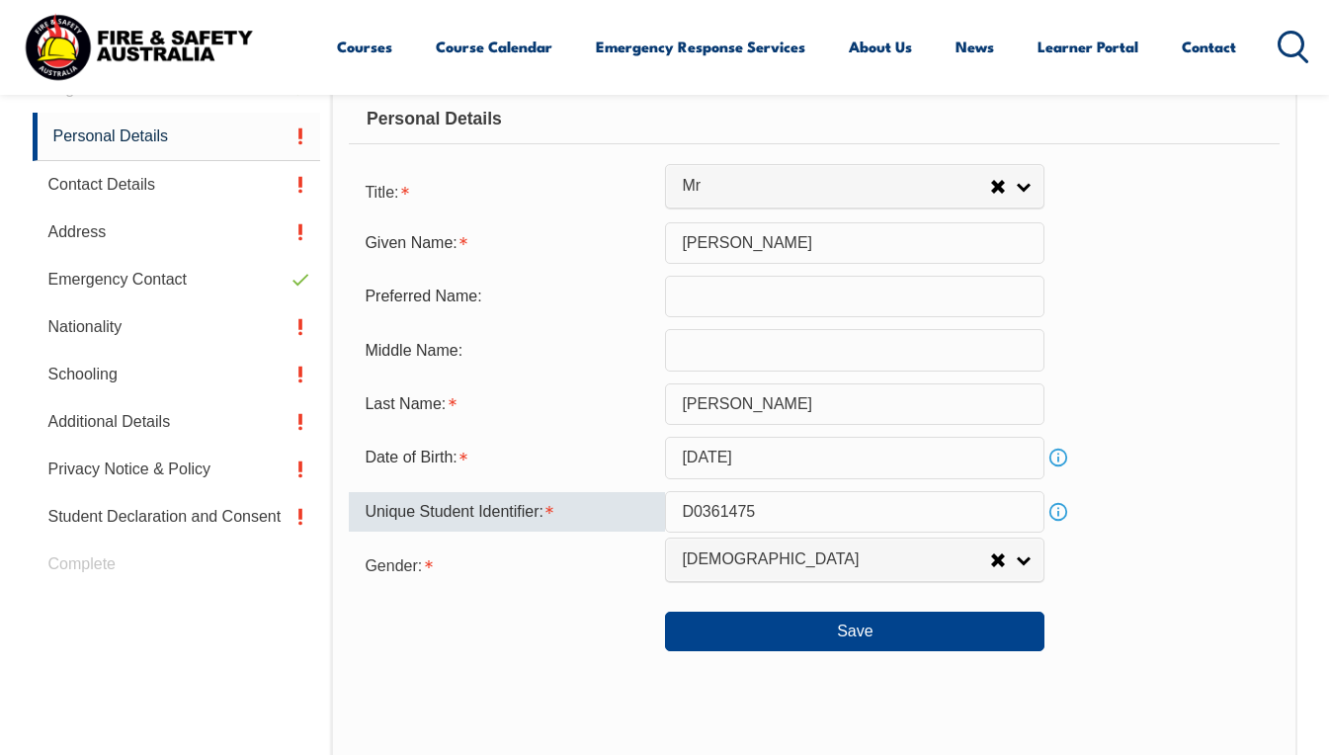
scroll to position [575, 0]
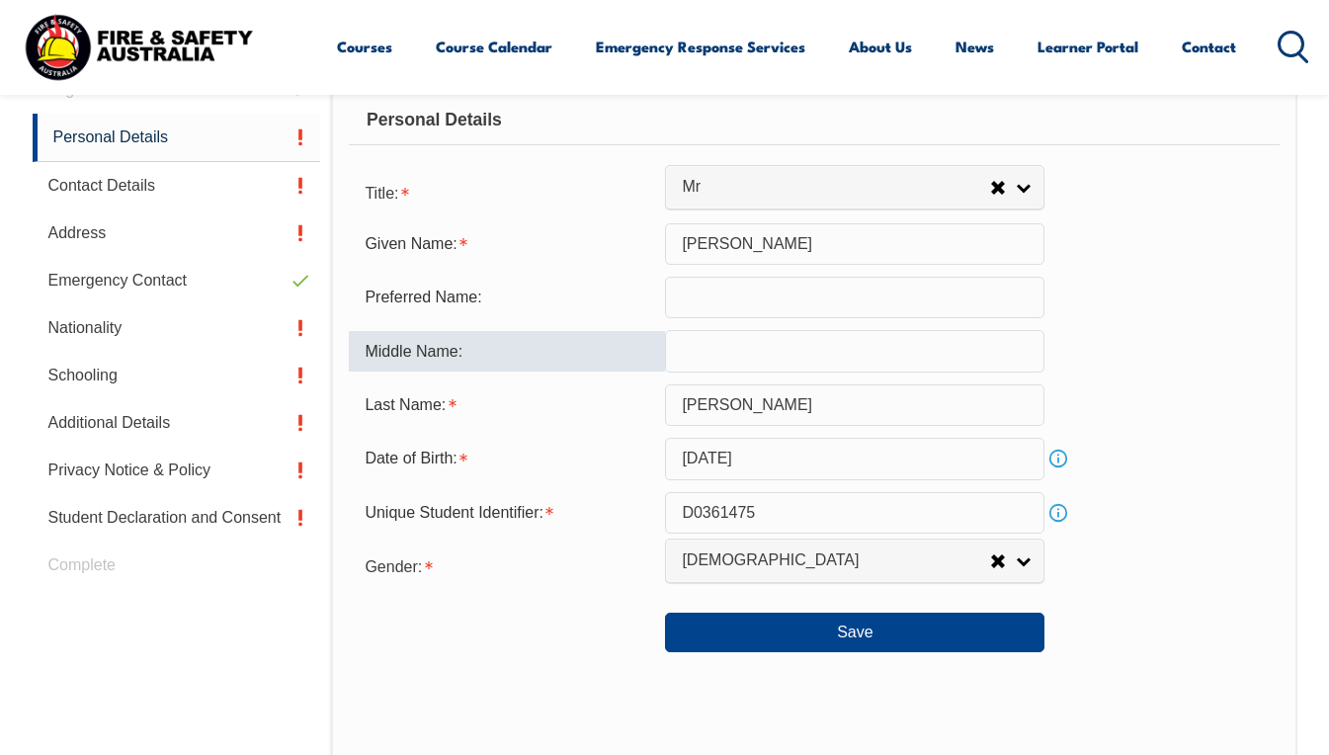
click at [828, 358] on input "text" at bounding box center [854, 351] width 379 height 42
type input "[PERSON_NAME]"
click at [1251, 338] on div "Middle Name: Wayne" at bounding box center [814, 351] width 930 height 42
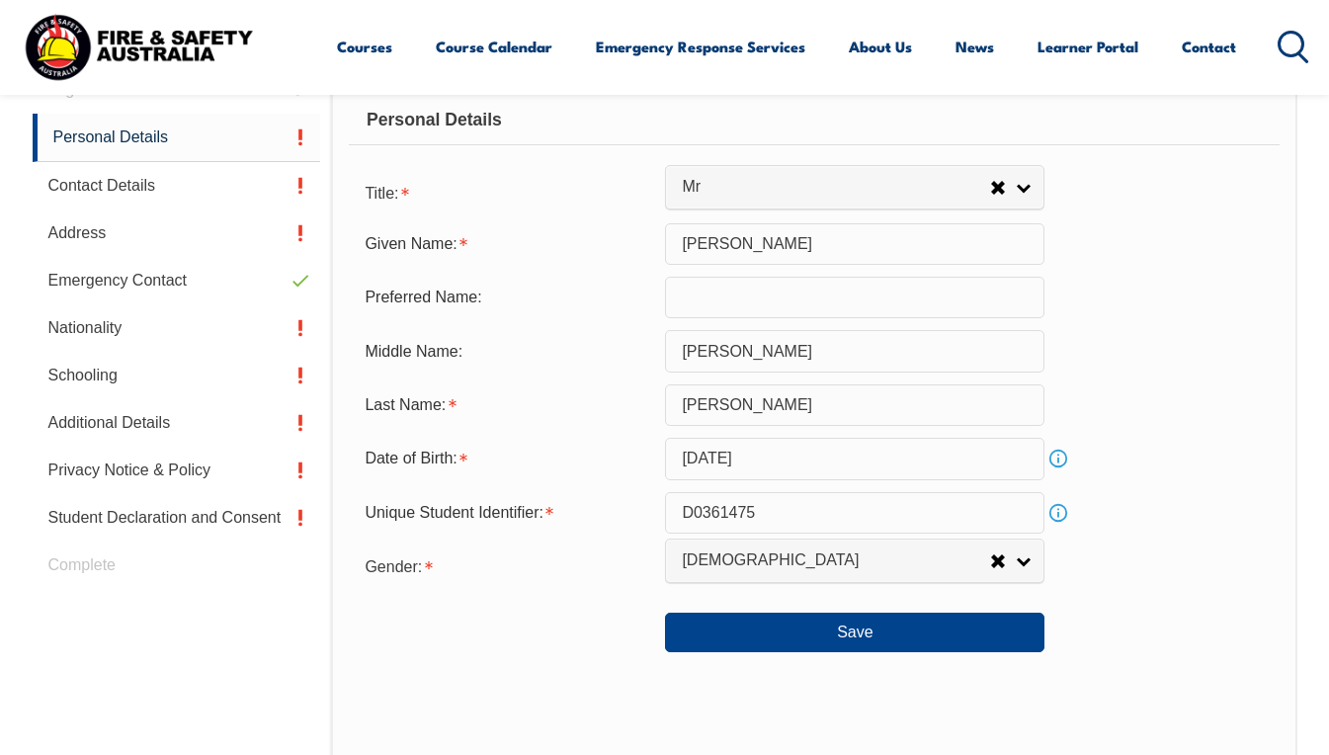
click at [772, 523] on input "D0361475" at bounding box center [854, 513] width 379 height 42
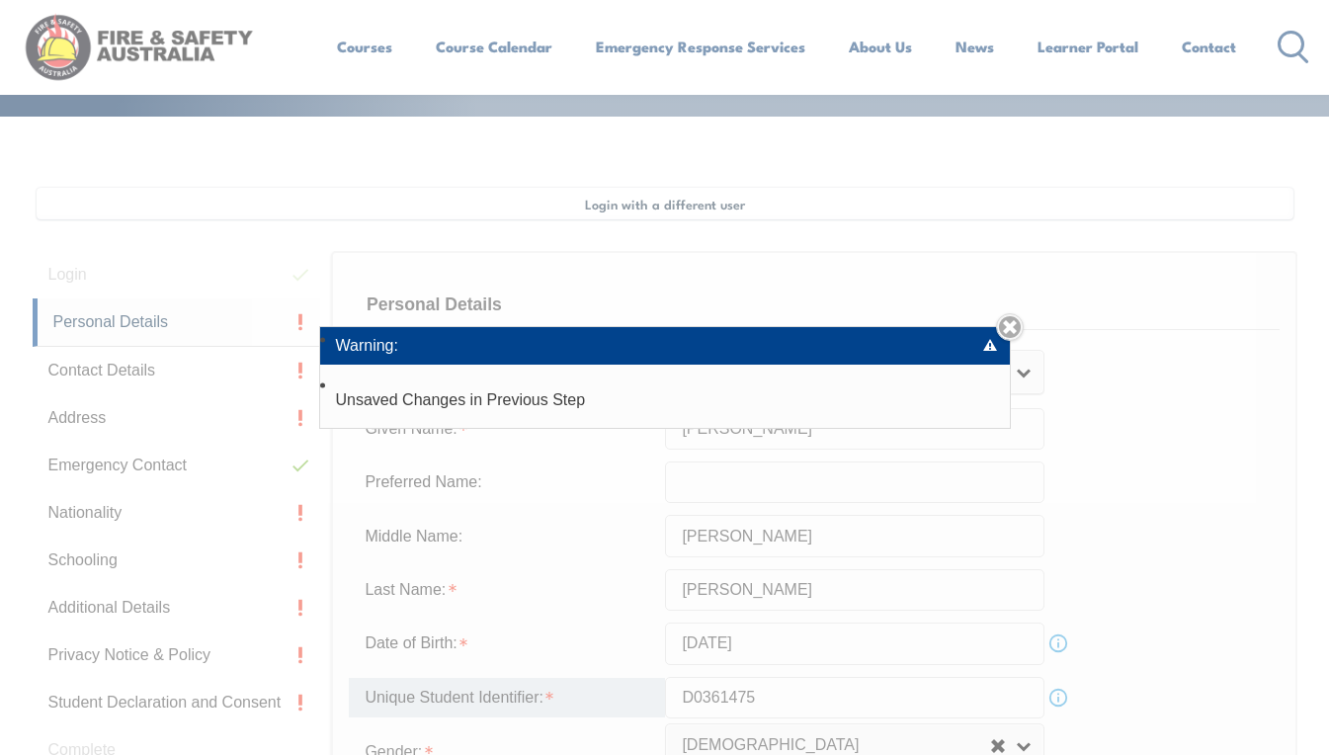
scroll to position [395, 0]
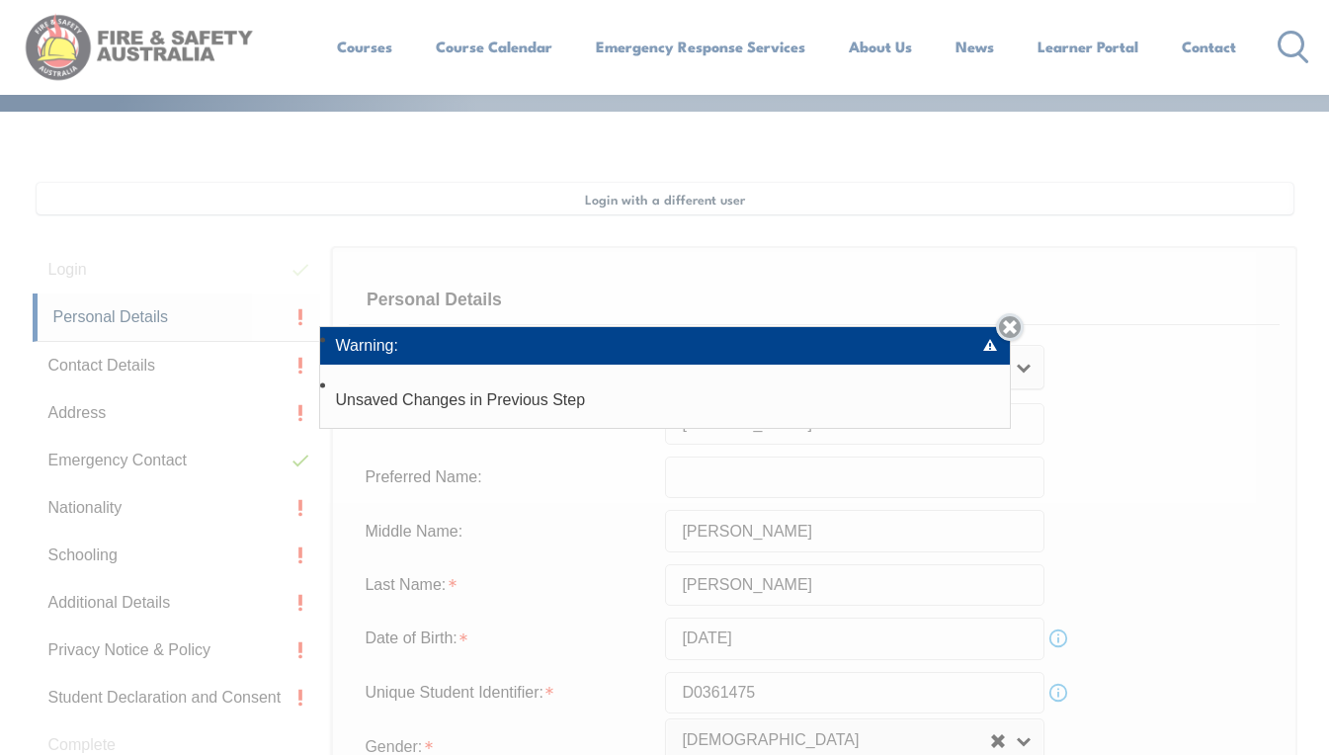
click at [1012, 322] on link "Close" at bounding box center [1010, 327] width 28 height 28
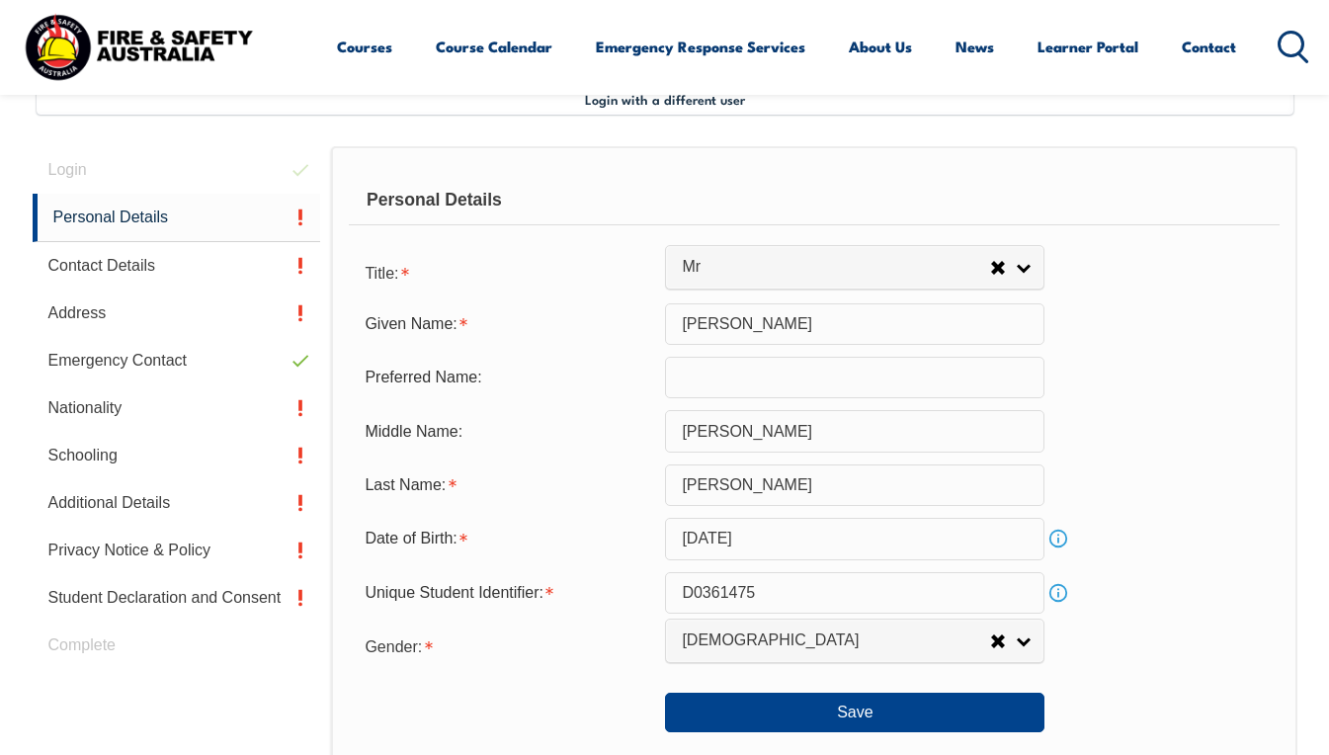
scroll to position [494, 0]
click at [872, 714] on button "Save" at bounding box center [854, 714] width 379 height 40
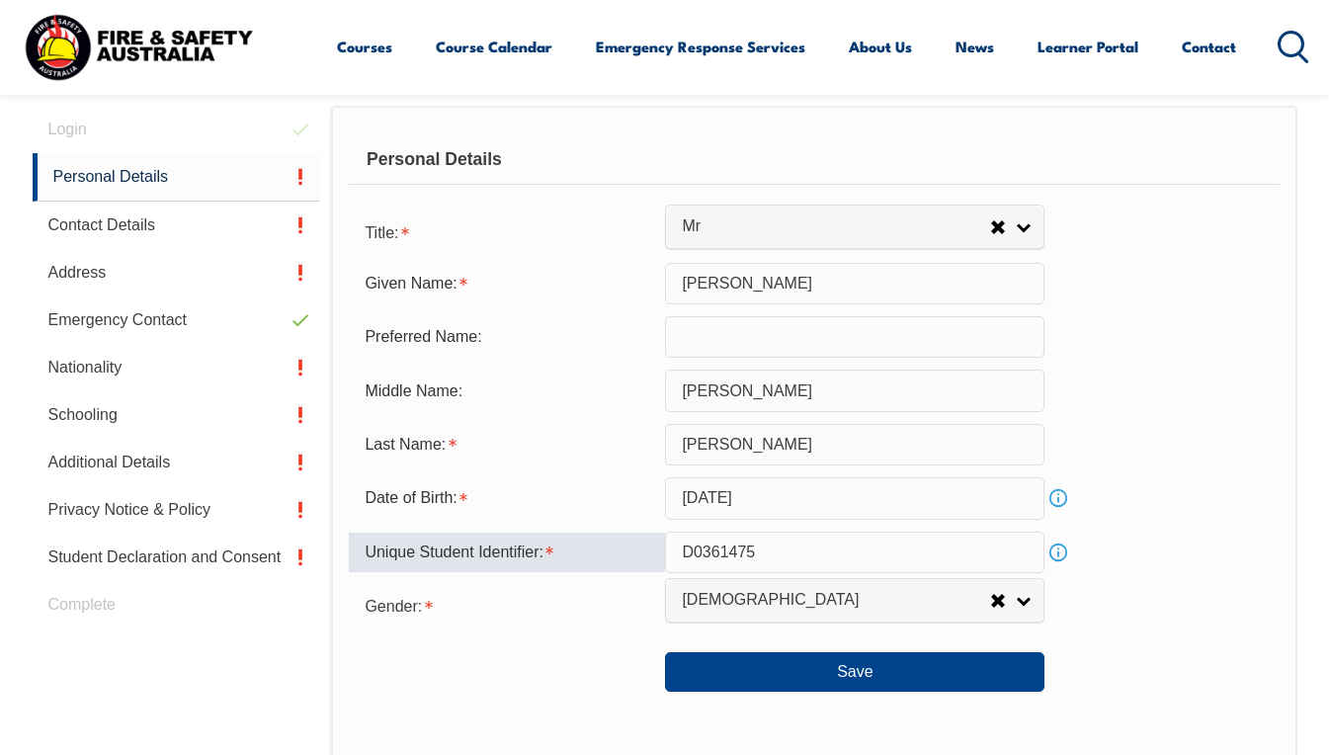
scroll to position [575, 0]
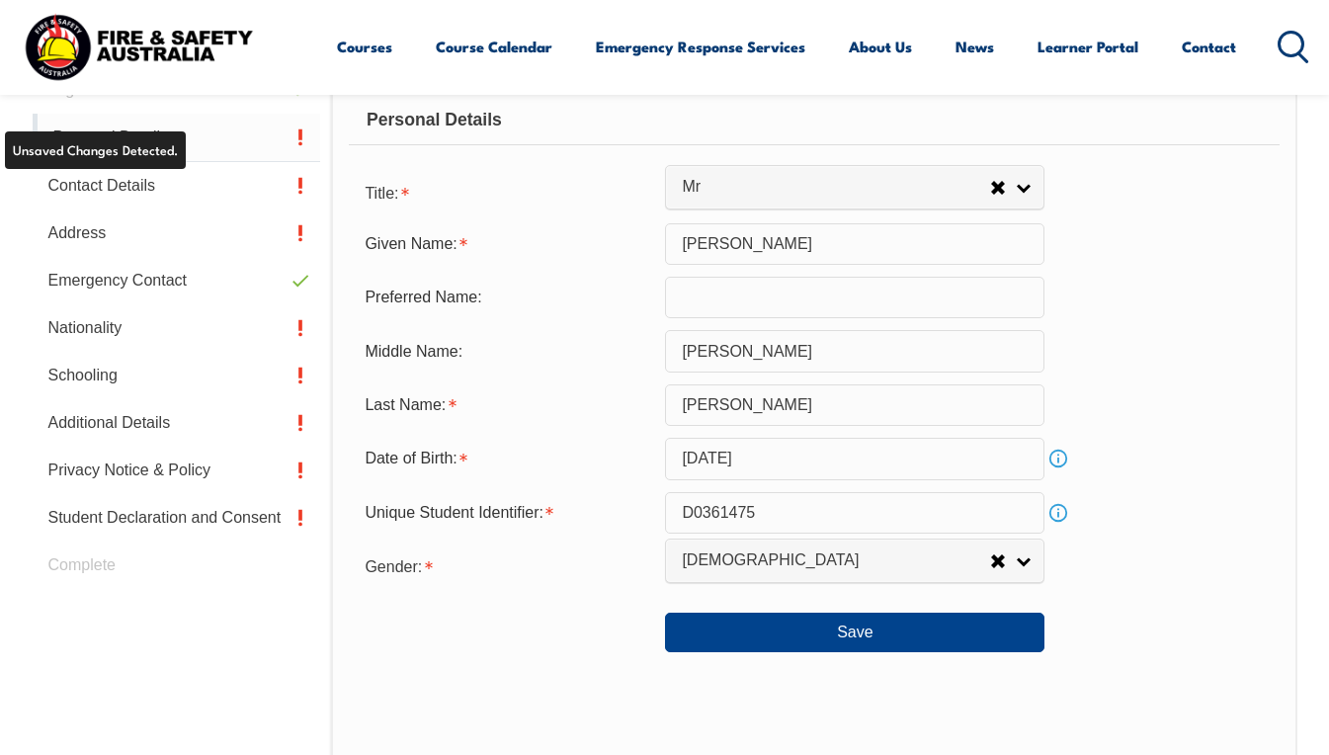
click at [112, 130] on link "Personal Details" at bounding box center [177, 138] width 289 height 48
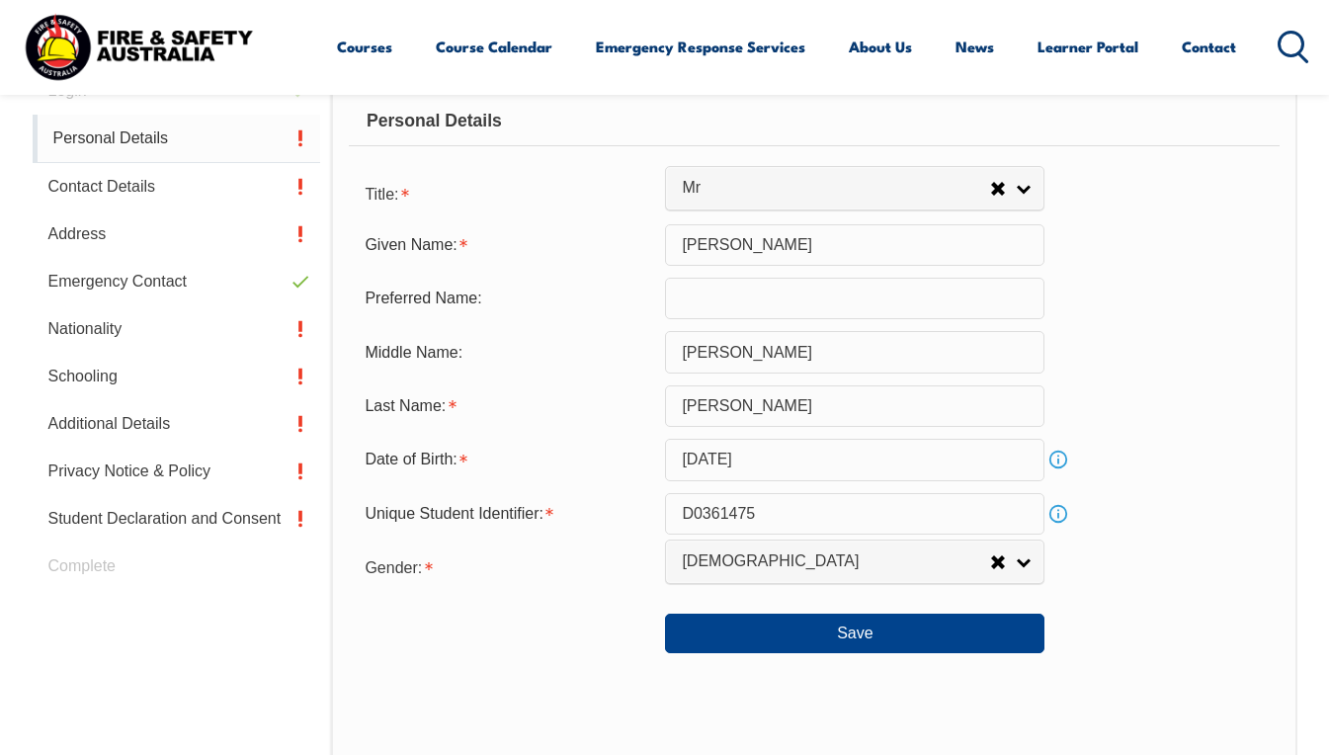
scroll to position [479, 0]
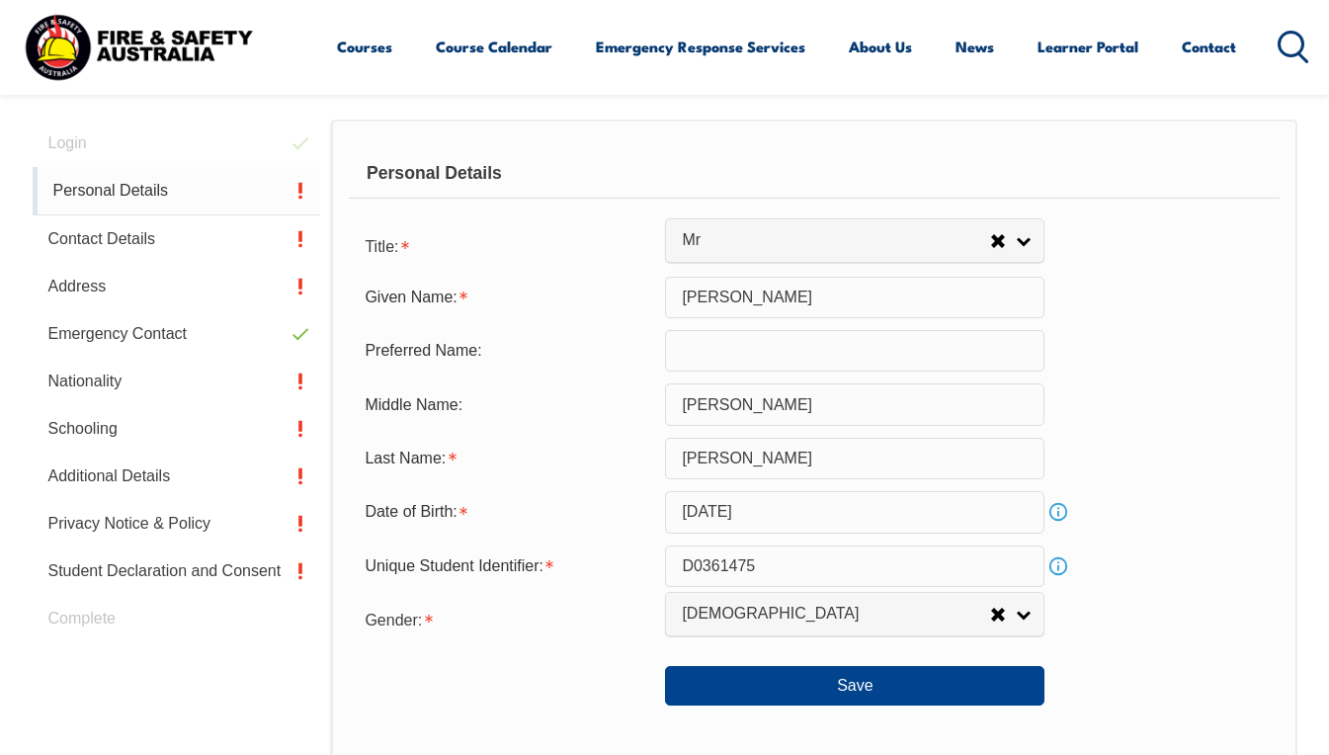
click at [137, 129] on div "Login Personal Details Contact Details Address Emergency Contact Nationality Sc…" at bounding box center [182, 633] width 299 height 1027
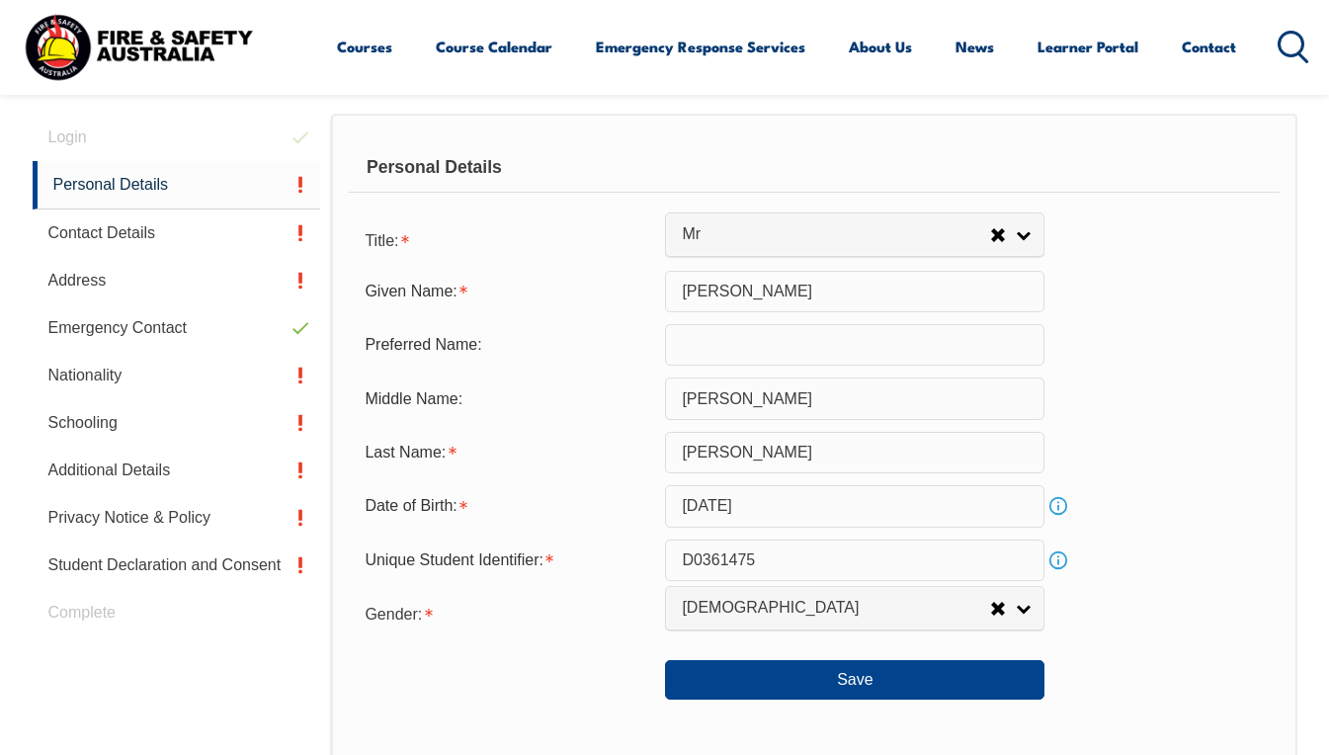
scroll to position [575, 0]
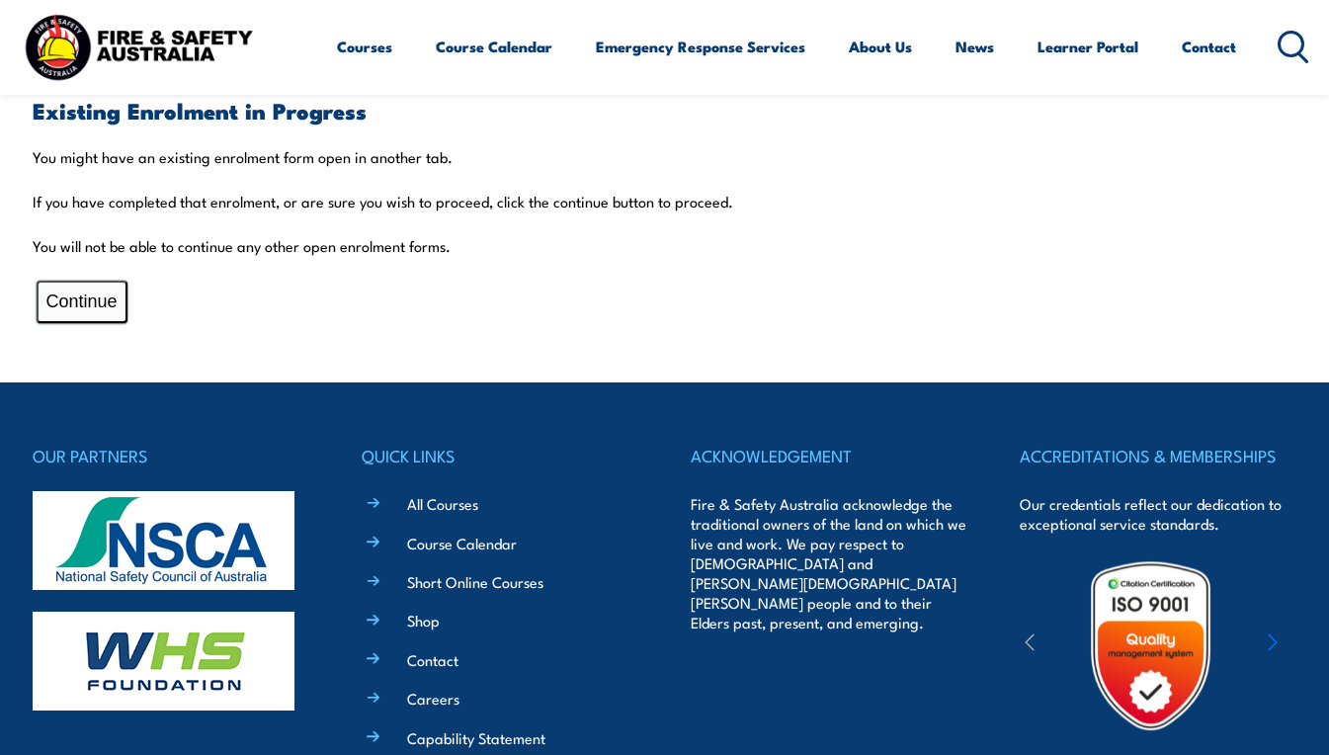
click at [74, 300] on button "Continue" at bounding box center [82, 302] width 91 height 42
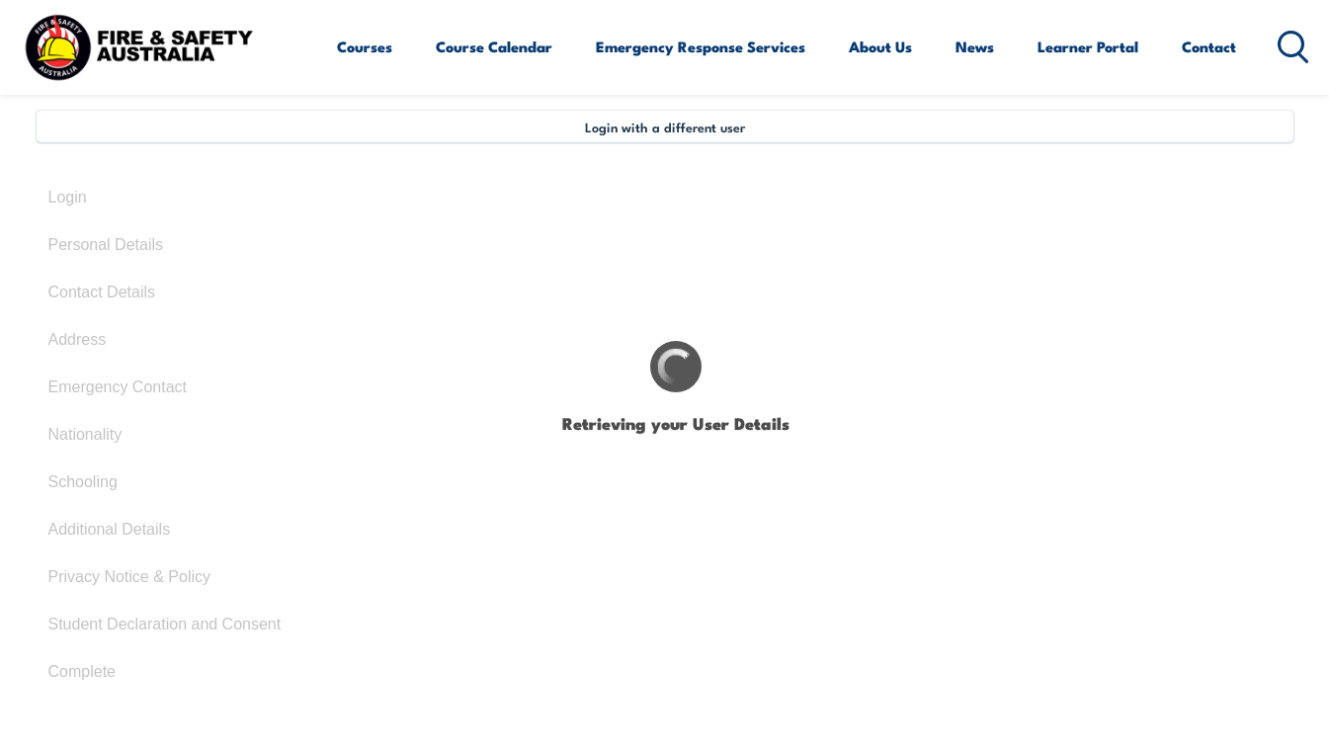
select select "Mr"
type input "[PERSON_NAME]"
type input "[DATE]"
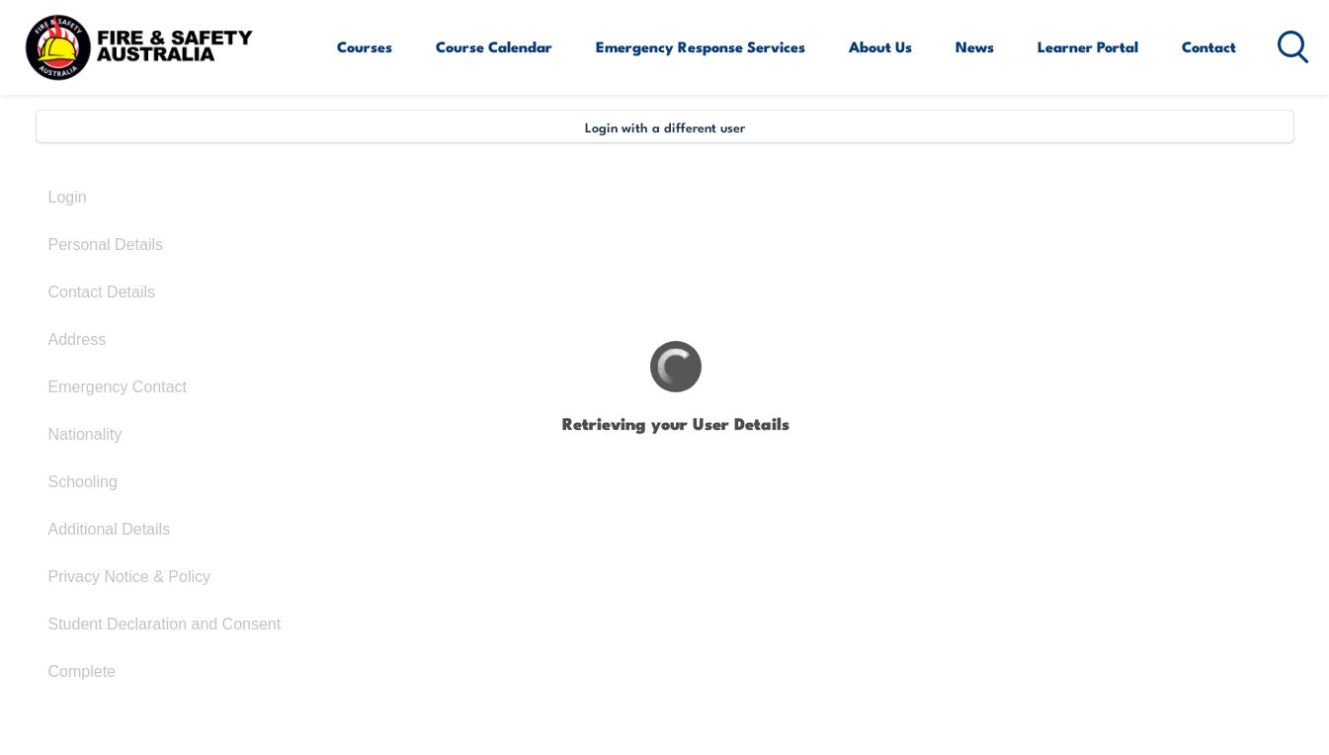
select select "M"
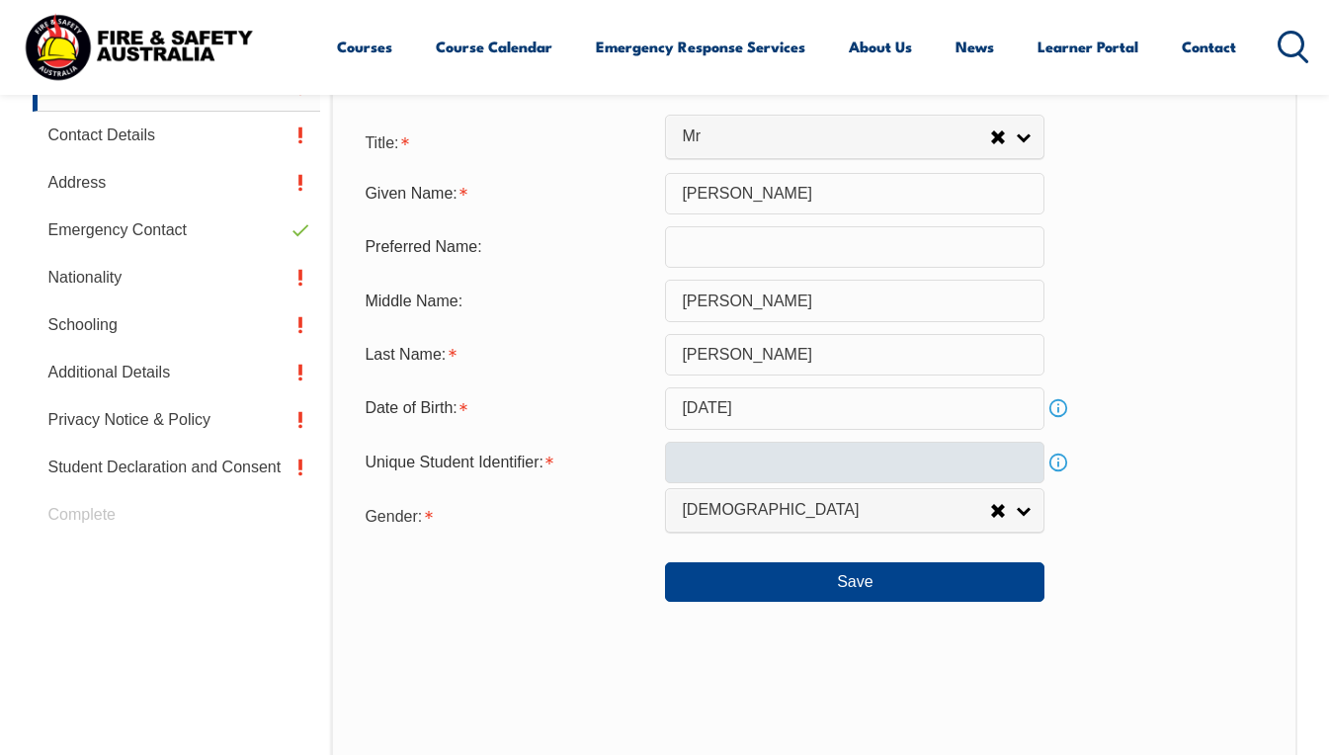
scroll to position [677, 0]
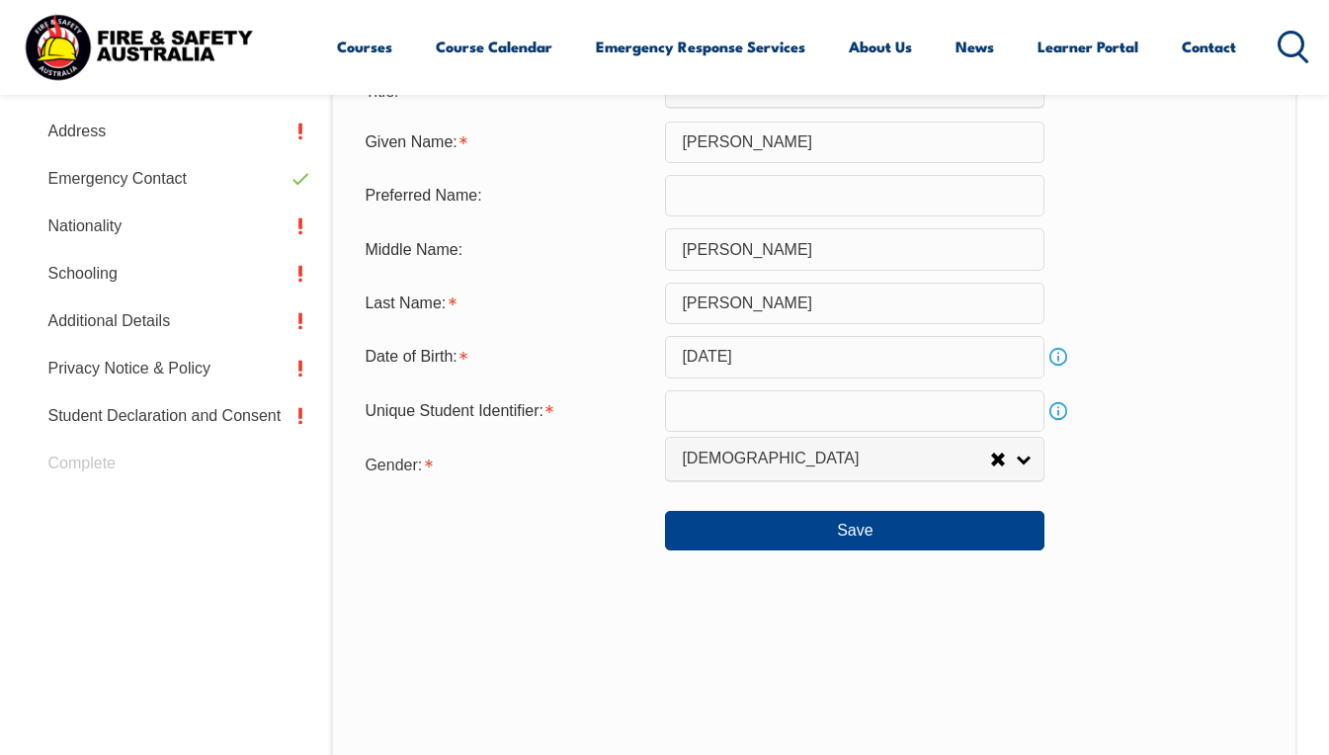
click at [1062, 415] on link "Info" at bounding box center [1058, 411] width 28 height 28
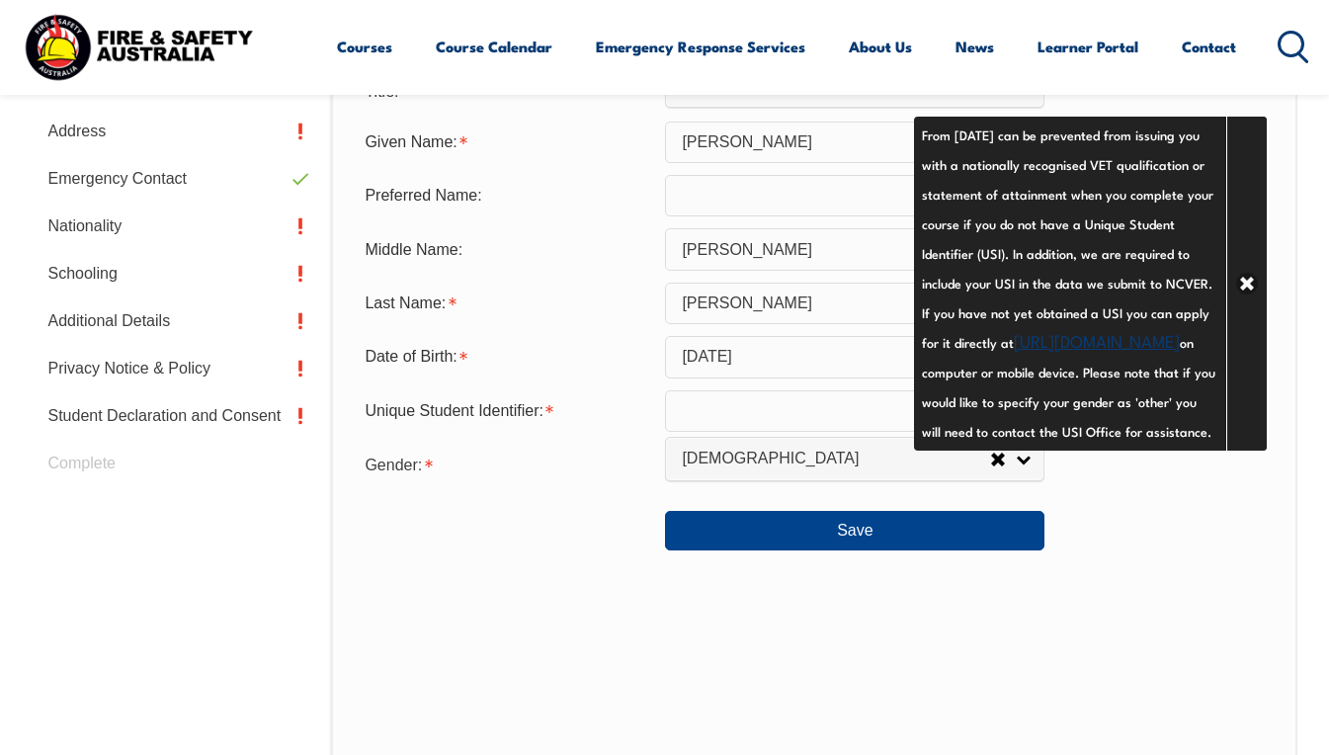
click at [1049, 352] on link "[URL][DOMAIN_NAME]" at bounding box center [1097, 340] width 166 height 24
